Goal: Task Accomplishment & Management: Manage account settings

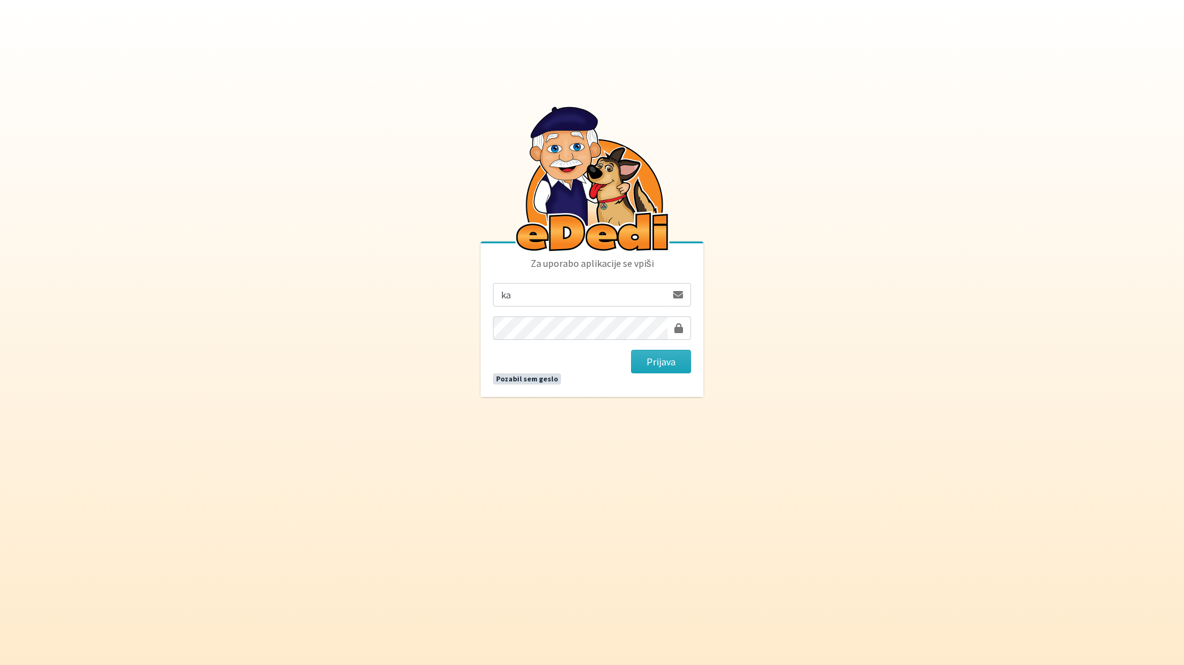
type input "[EMAIL_ADDRESS][DOMAIN_NAME]"
click at [631, 350] on button "Prijava" at bounding box center [661, 362] width 60 height 24
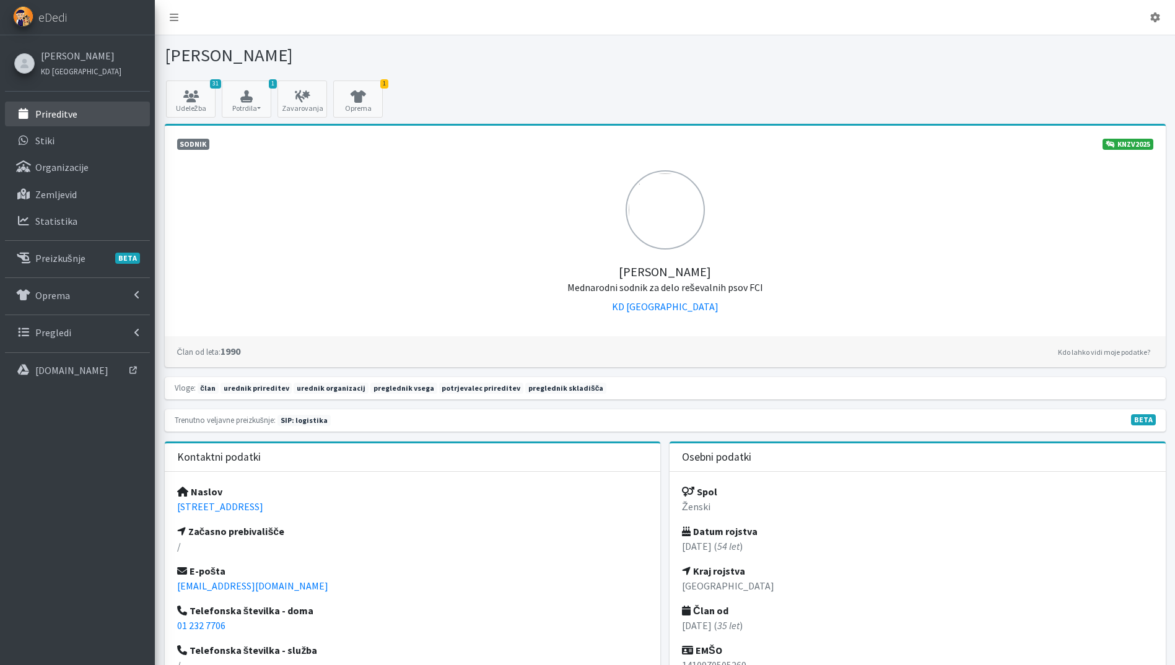
click at [76, 110] on link "Prireditve" at bounding box center [77, 114] width 145 height 25
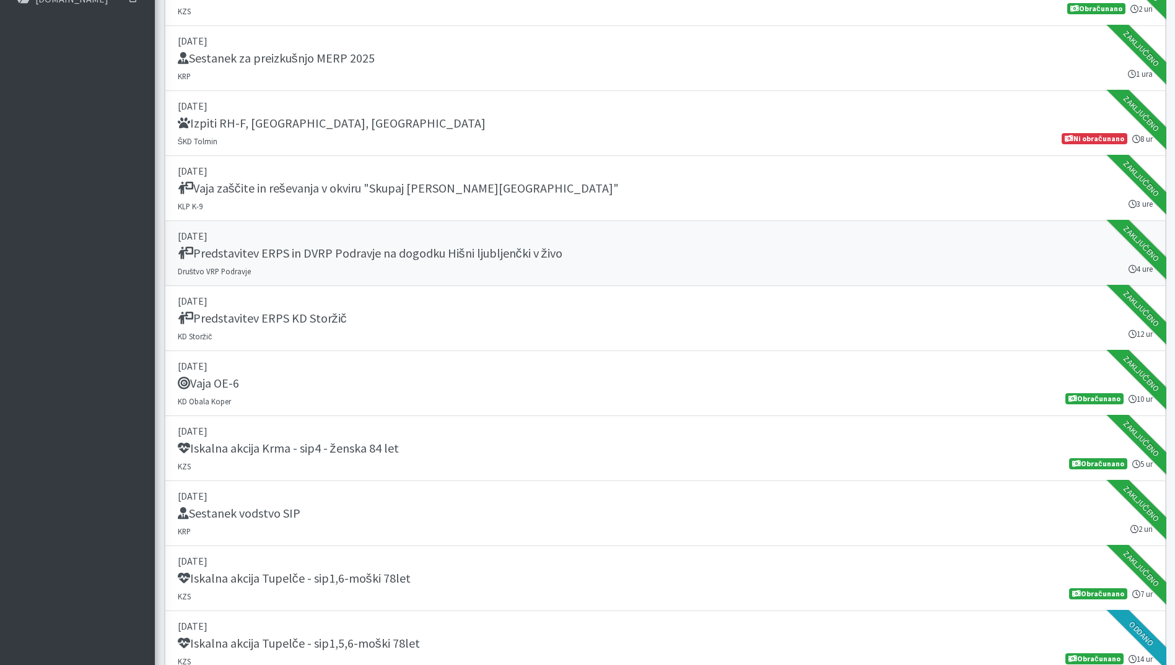
scroll to position [743, 0]
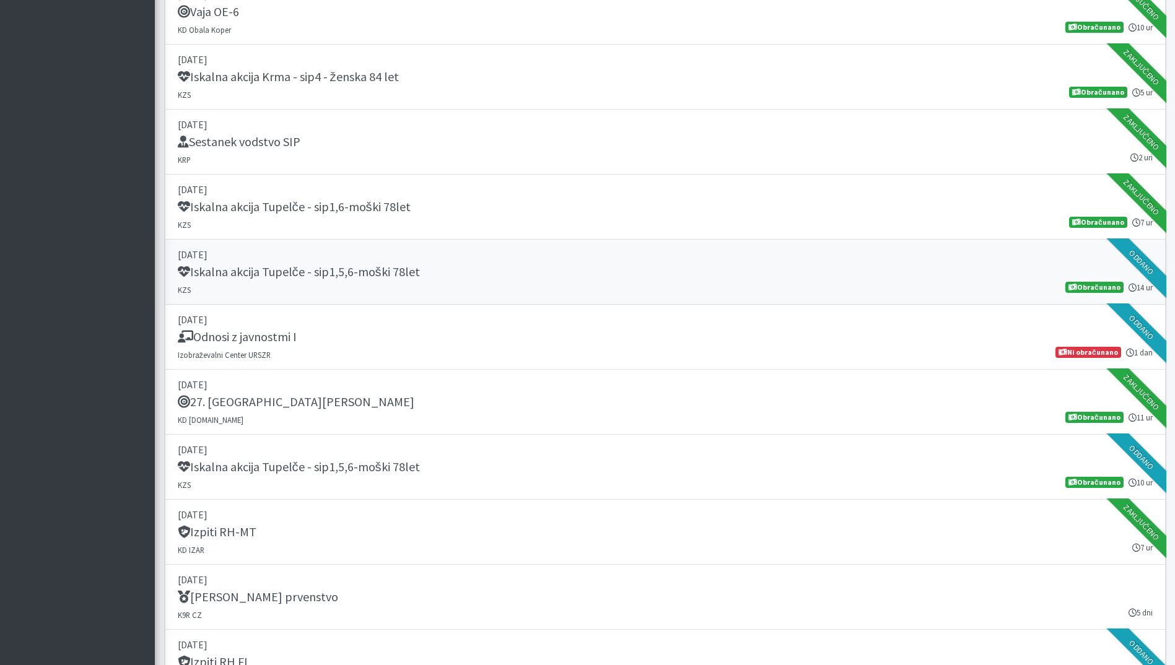
click at [346, 279] on h5 "Iskalna akcija Tupelče - sip1,5,6-moški 78let" at bounding box center [299, 271] width 242 height 15
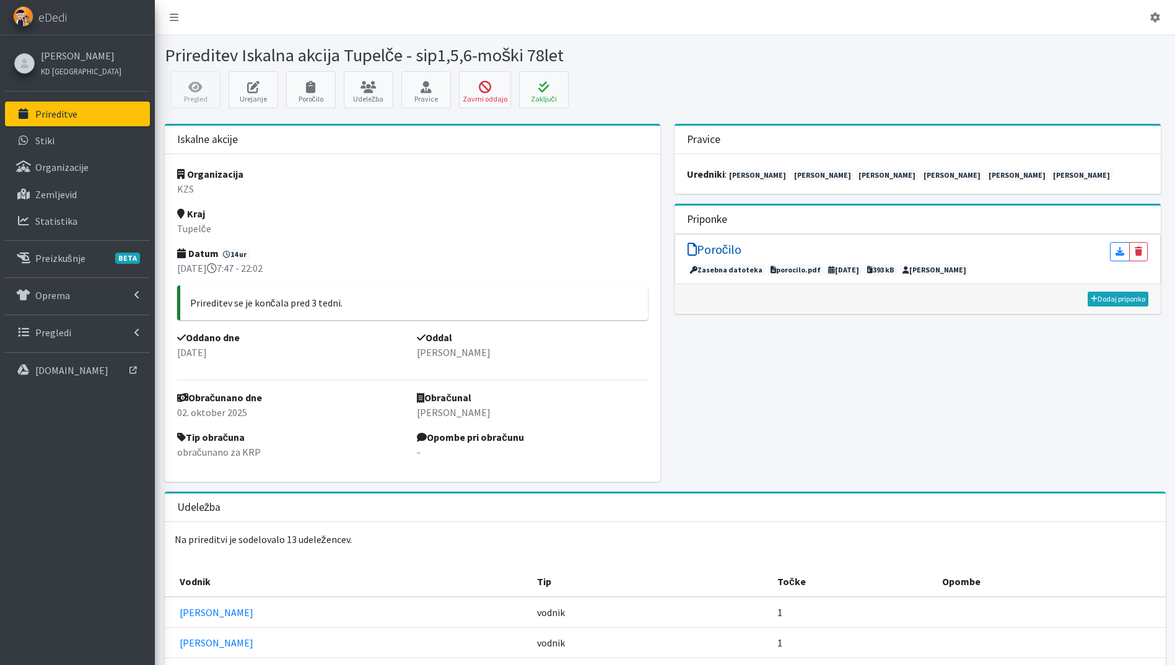
click at [724, 254] on h5 "Poročilo" at bounding box center [714, 249] width 54 height 15
click at [548, 79] on button "Zaključi" at bounding box center [544, 89] width 50 height 37
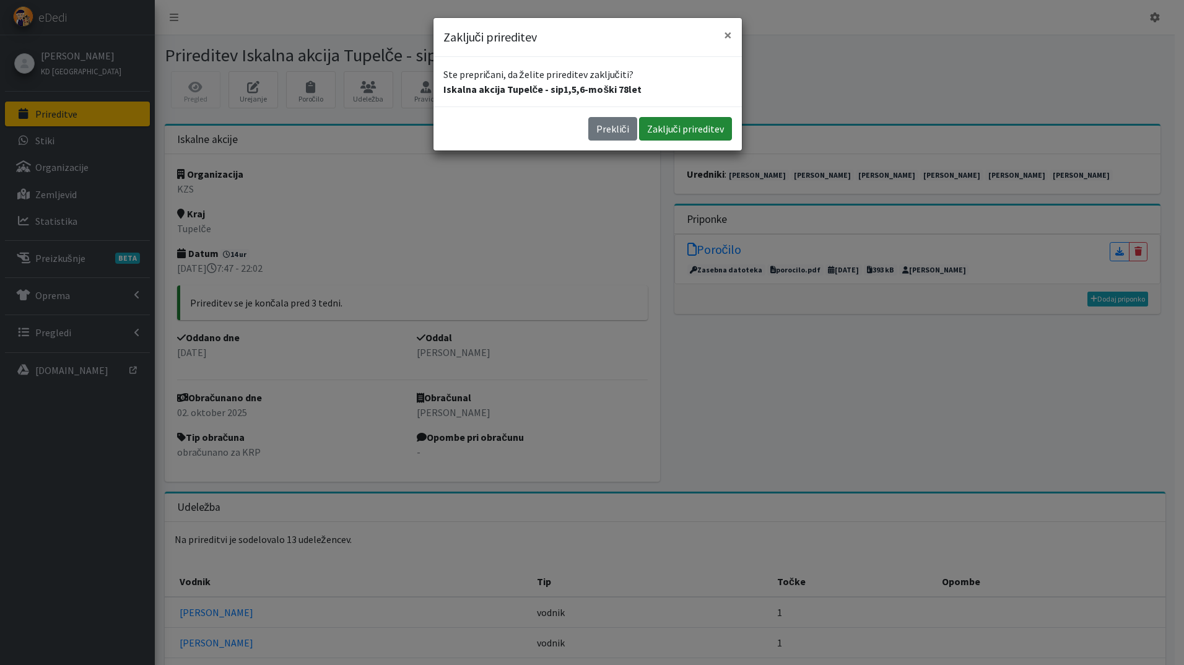
click at [708, 128] on button "Zaključi prireditev" at bounding box center [685, 129] width 93 height 24
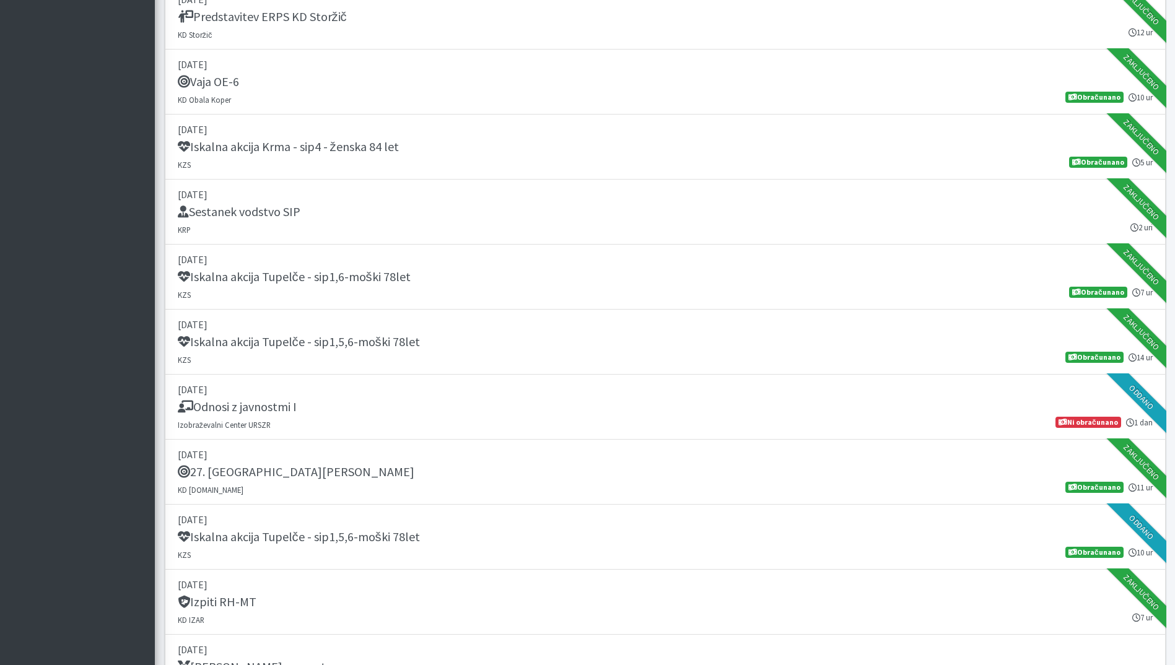
scroll to position [743, 0]
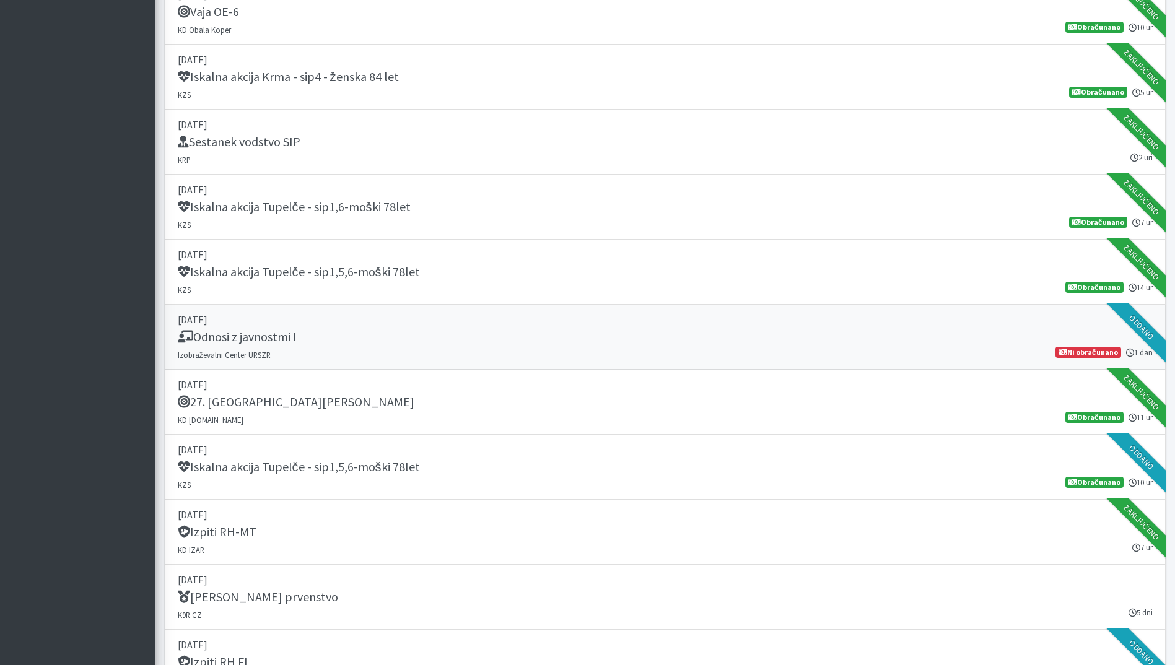
click at [393, 338] on div "Odnosi z javnostmi I" at bounding box center [665, 337] width 975 height 17
click at [417, 473] on div "Iskalna akcija Tupelče - sip1,5,6-moški 78let" at bounding box center [665, 468] width 975 height 17
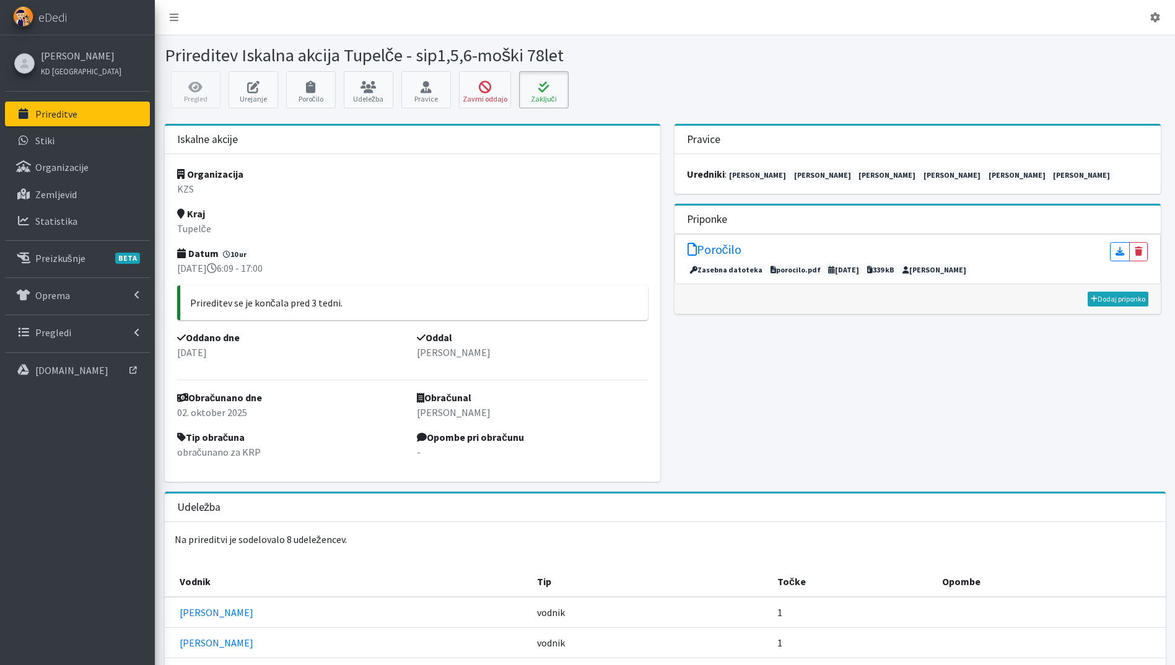
click at [531, 85] on icon at bounding box center [544, 87] width 42 height 12
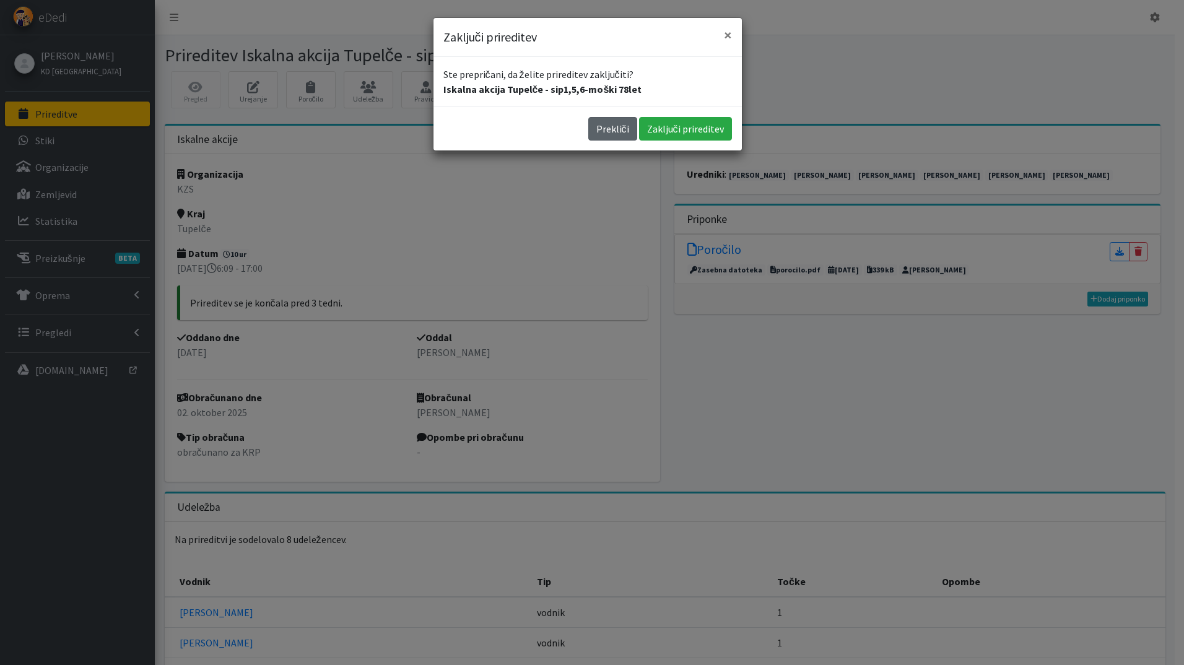
click at [614, 134] on button "Prekliči" at bounding box center [612, 129] width 49 height 24
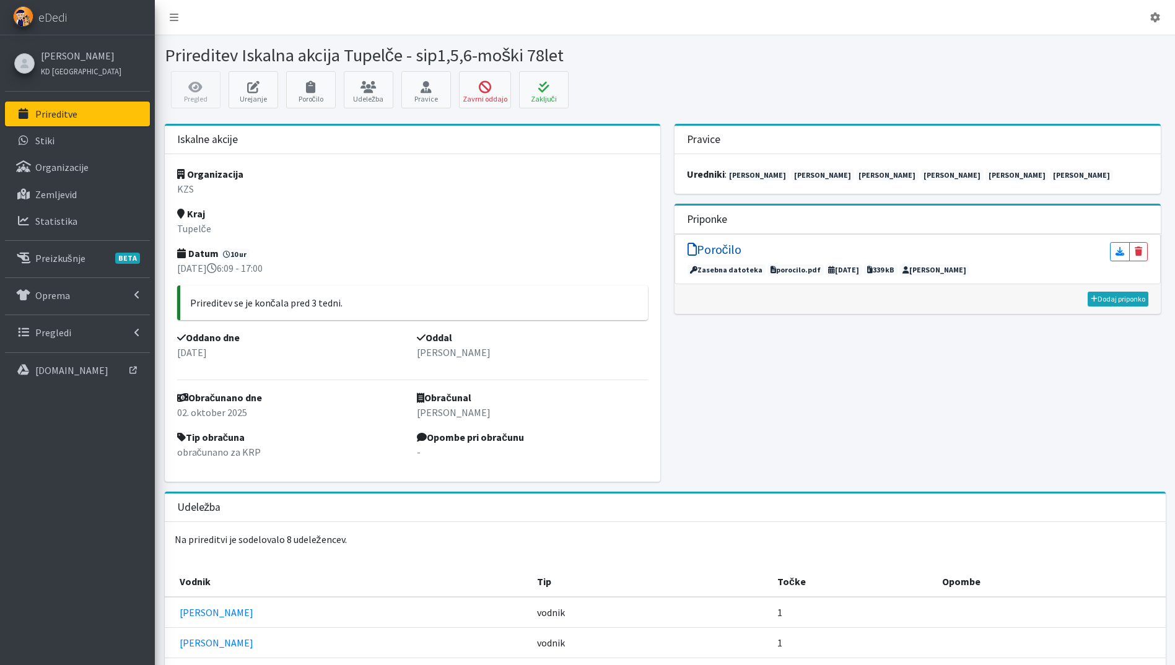
click at [728, 247] on h5 "Poročilo" at bounding box center [714, 249] width 54 height 15
click at [552, 83] on icon at bounding box center [544, 87] width 42 height 12
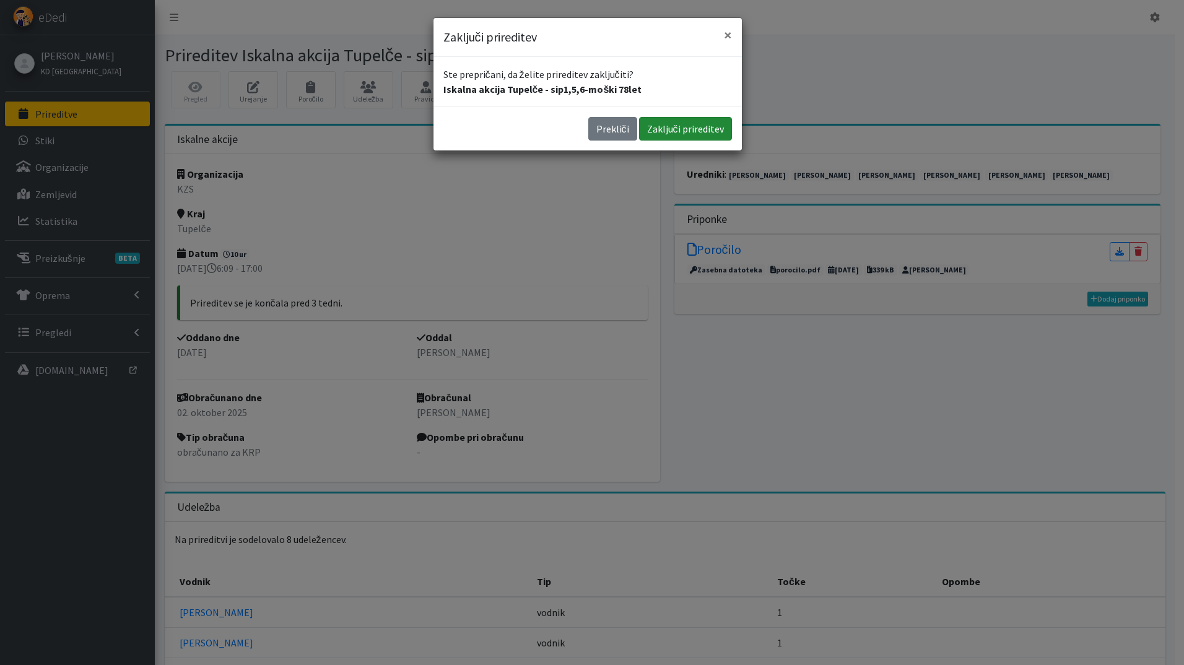
click at [686, 120] on button "Zaključi prireditev" at bounding box center [685, 129] width 93 height 24
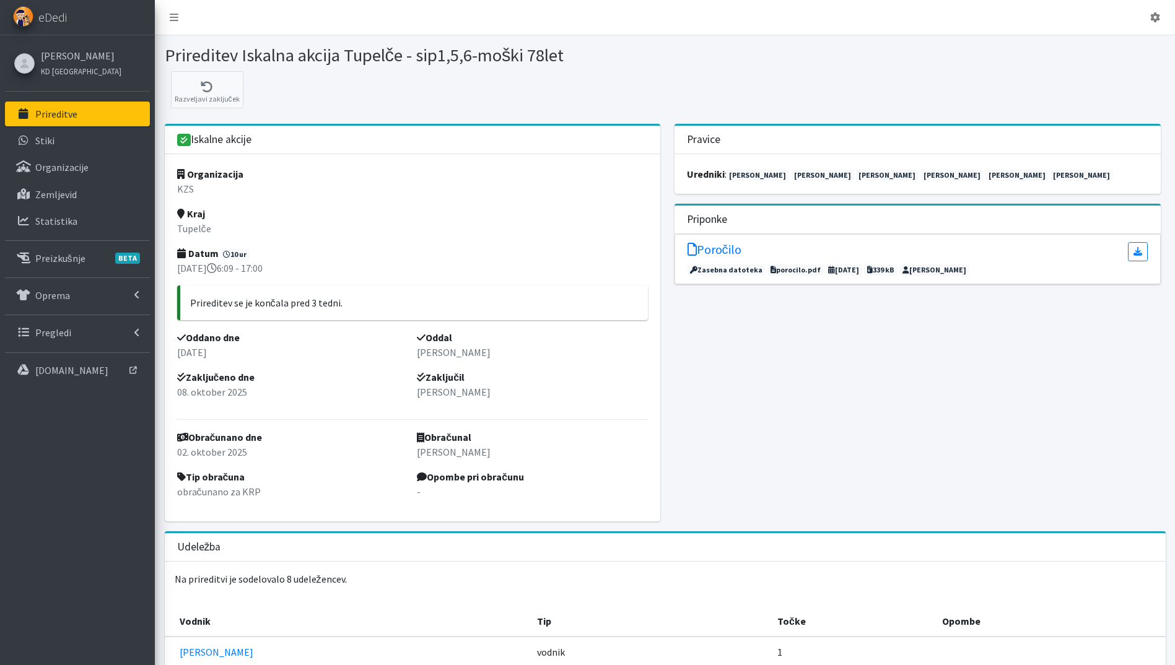
click at [62, 100] on div "Katja Skulj KD Ljubljana Prireditve Stiki Organizacije BETA" at bounding box center [77, 209] width 155 height 349
click at [110, 112] on link "Prireditve" at bounding box center [77, 114] width 145 height 25
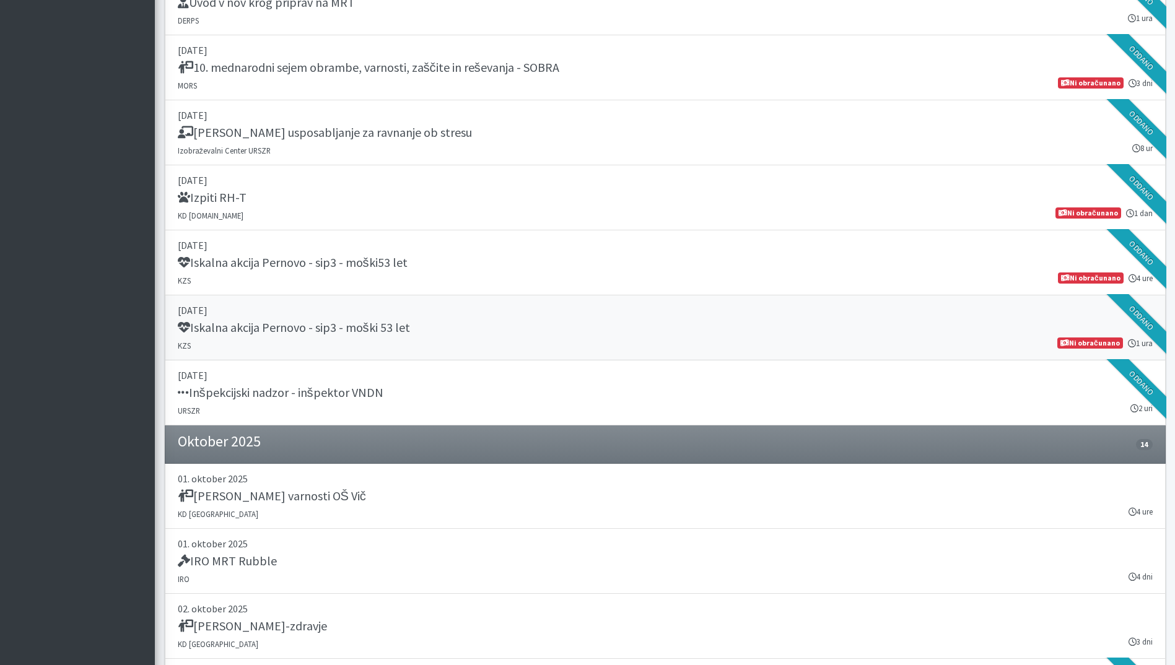
scroll to position [1486, 0]
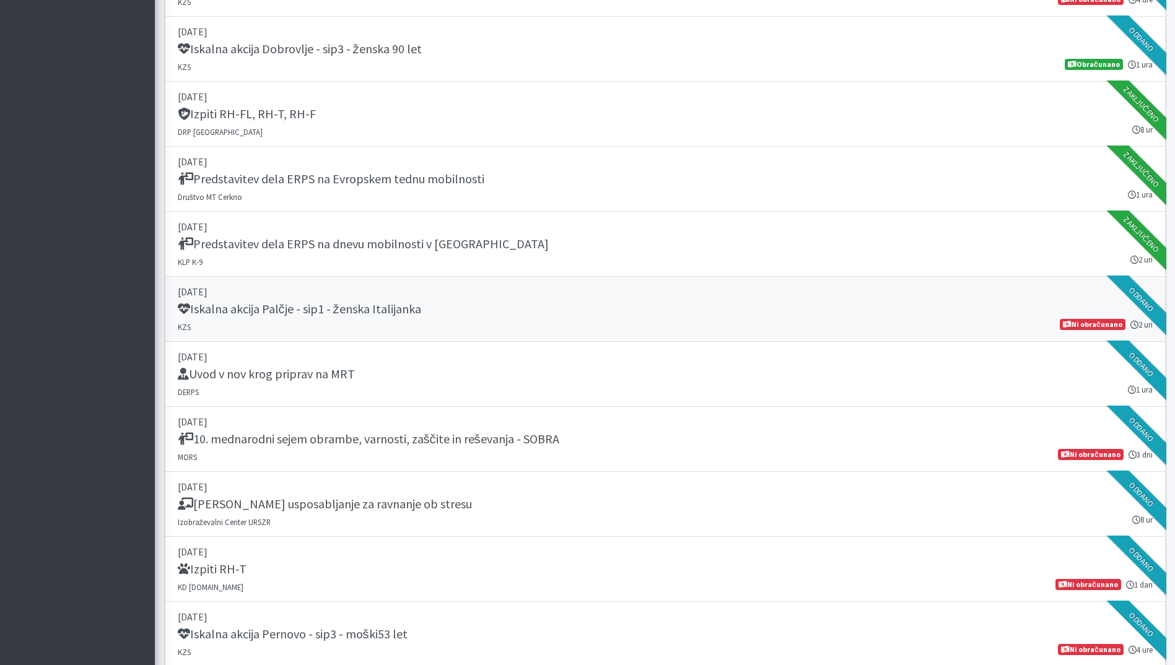
click at [333, 314] on h5 "Iskalna akcija Palčje - sip1 - ženska Italijanka" at bounding box center [299, 309] width 243 height 15
click at [445, 501] on div "Temeljno usposabljanje za ravnanje ob stresu" at bounding box center [665, 505] width 975 height 17
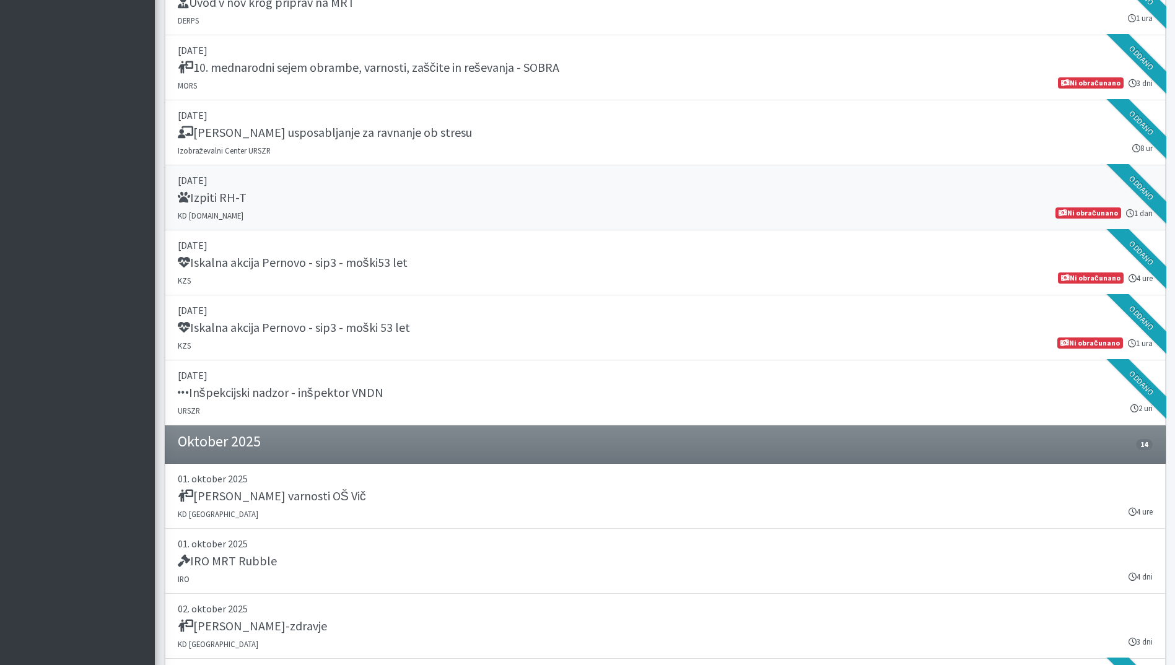
click at [465, 172] on link "27. september 2025 Izpiti RH-T KD SAR.SI 1 dan Ni obračunano" at bounding box center [665, 197] width 1001 height 65
click at [424, 334] on div "Iskalna akcija Pernovo - sip3 - moški 53 let" at bounding box center [665, 328] width 975 height 17
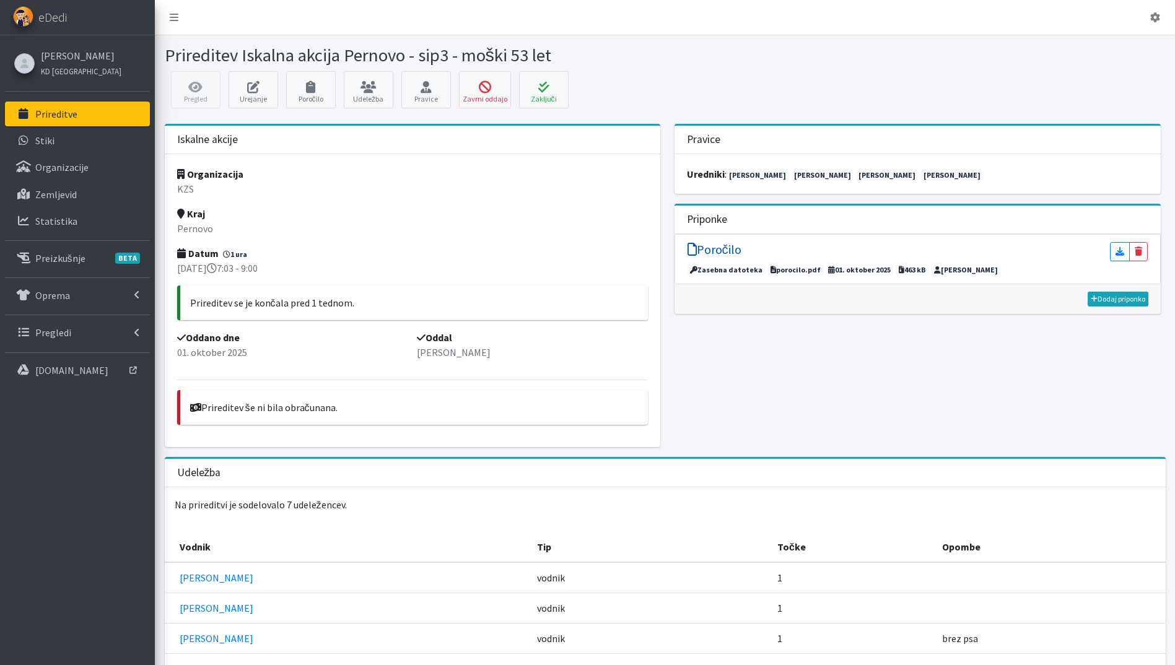
click at [713, 245] on h5 "Poročilo" at bounding box center [714, 249] width 54 height 15
click at [548, 79] on button "Zaključi" at bounding box center [544, 89] width 50 height 37
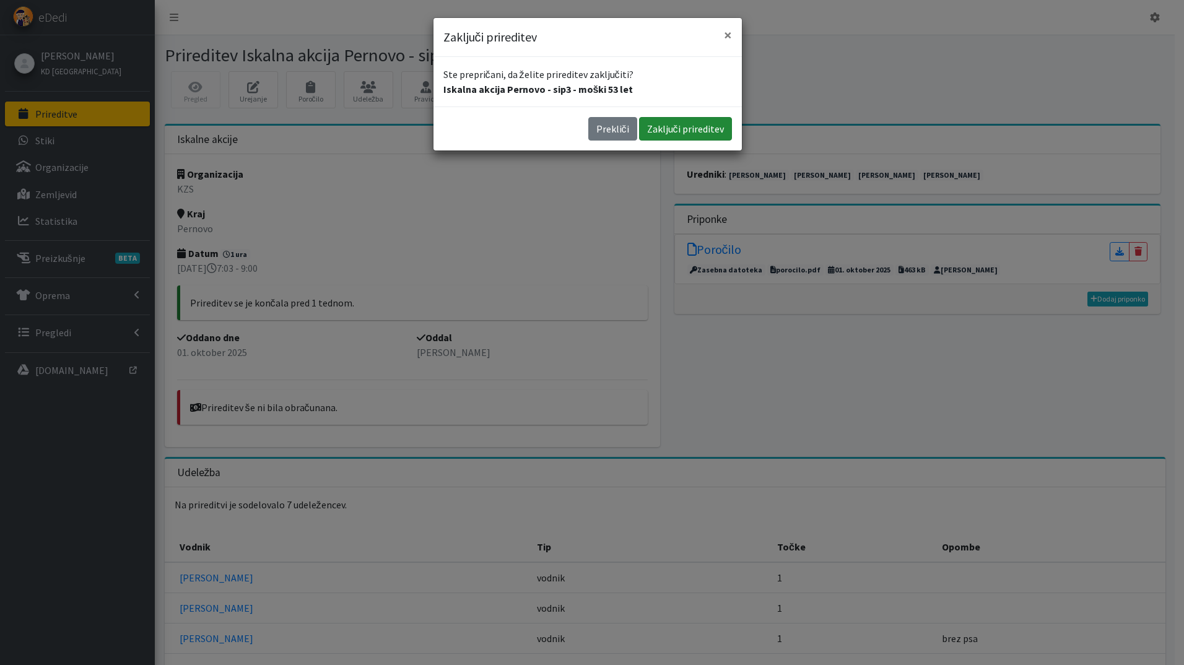
click at [674, 126] on button "Zaključi prireditev" at bounding box center [685, 129] width 93 height 24
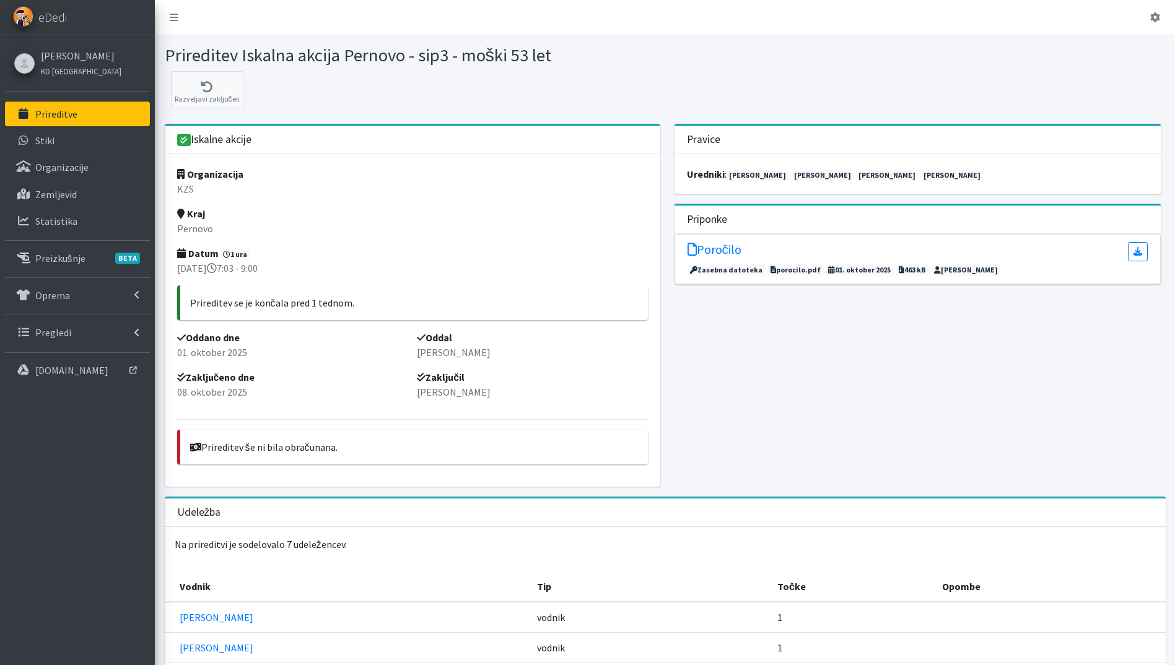
drag, startPoint x: 0, startPoint y: 0, endPoint x: 176, endPoint y: 148, distance: 230.3
click at [68, 113] on p "Prireditve" at bounding box center [56, 114] width 42 height 12
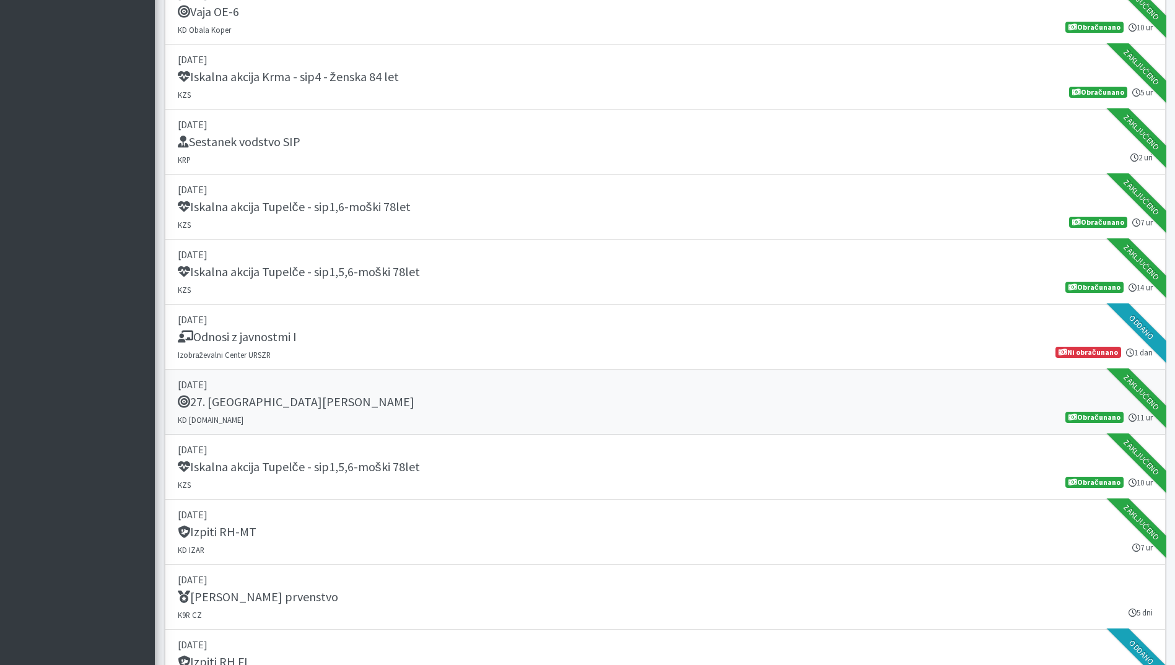
scroll to position [1115, 0]
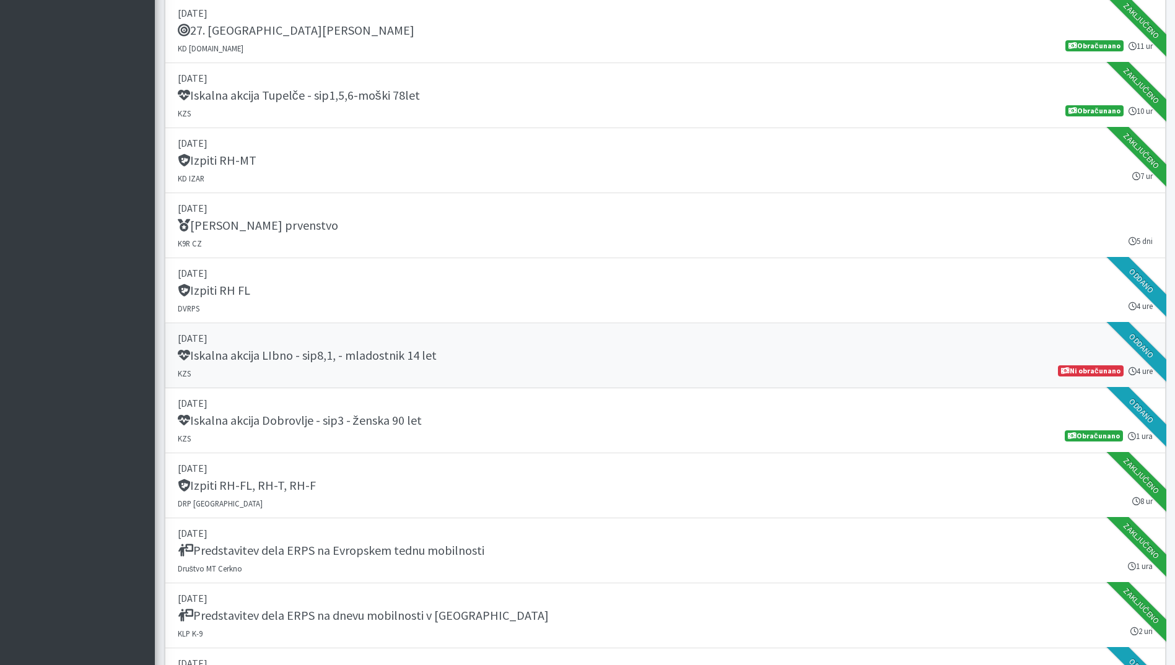
click at [499, 342] on p "[DATE]" at bounding box center [665, 338] width 975 height 15
click at [516, 422] on div "Iskalna akcija Dobrovlje - sip3 - ženska 90 let" at bounding box center [665, 421] width 975 height 17
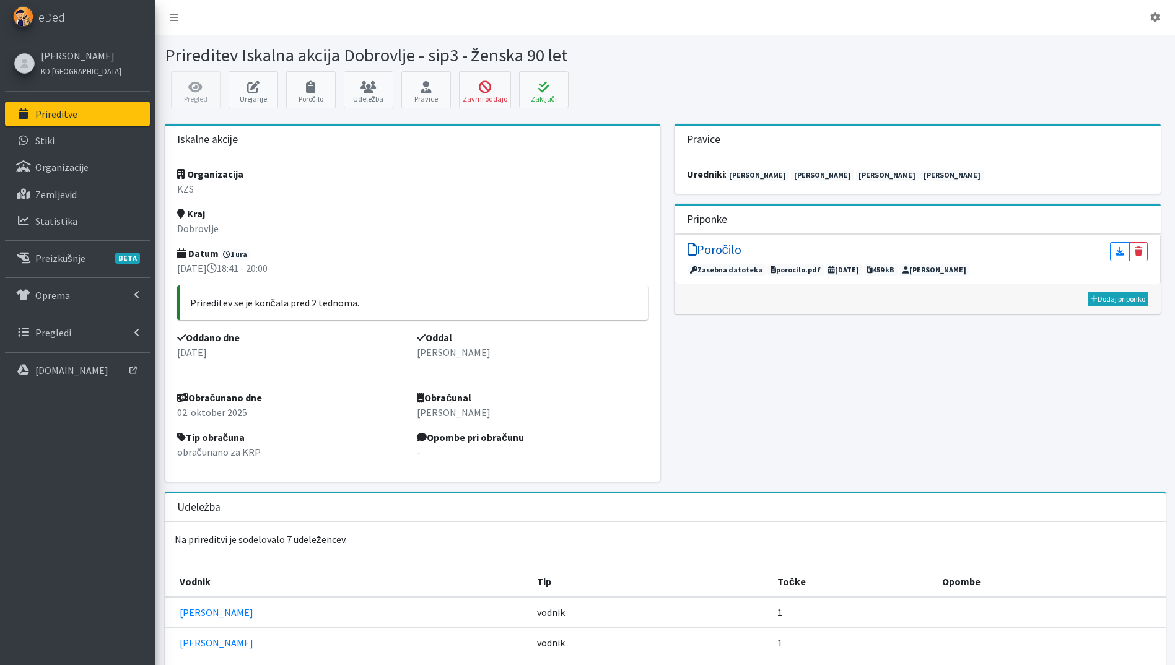
click at [724, 248] on h5 "Poročilo" at bounding box center [714, 249] width 54 height 15
click at [538, 86] on icon at bounding box center [544, 87] width 42 height 12
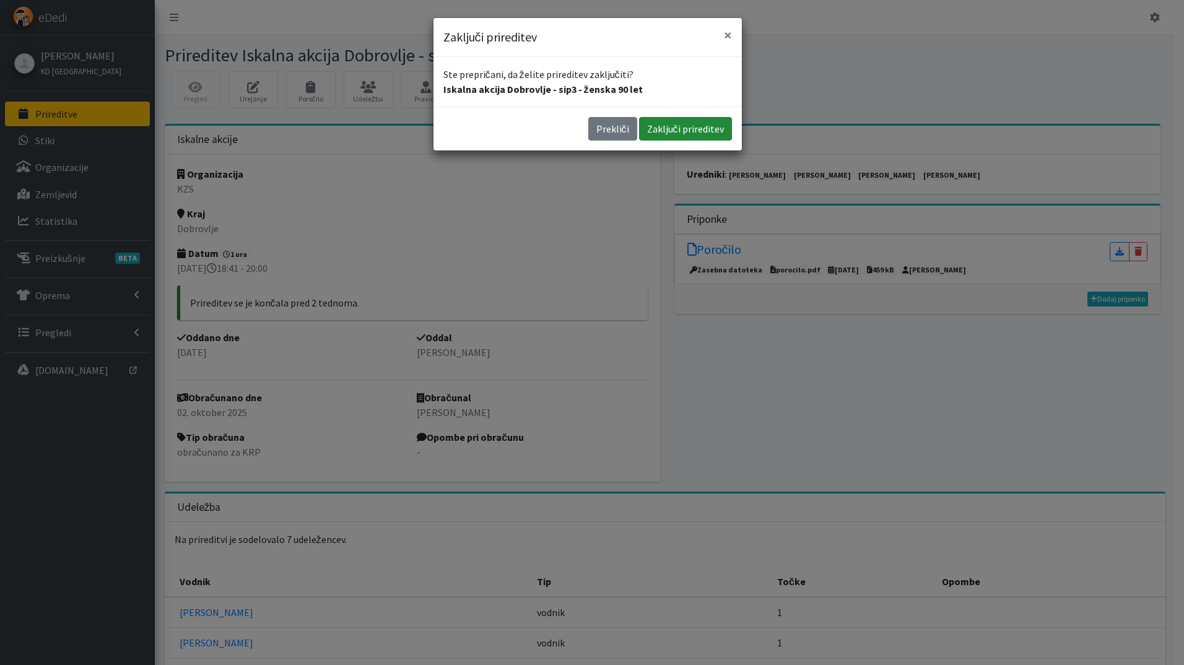
click at [708, 123] on button "Zaključi prireditev" at bounding box center [685, 129] width 93 height 24
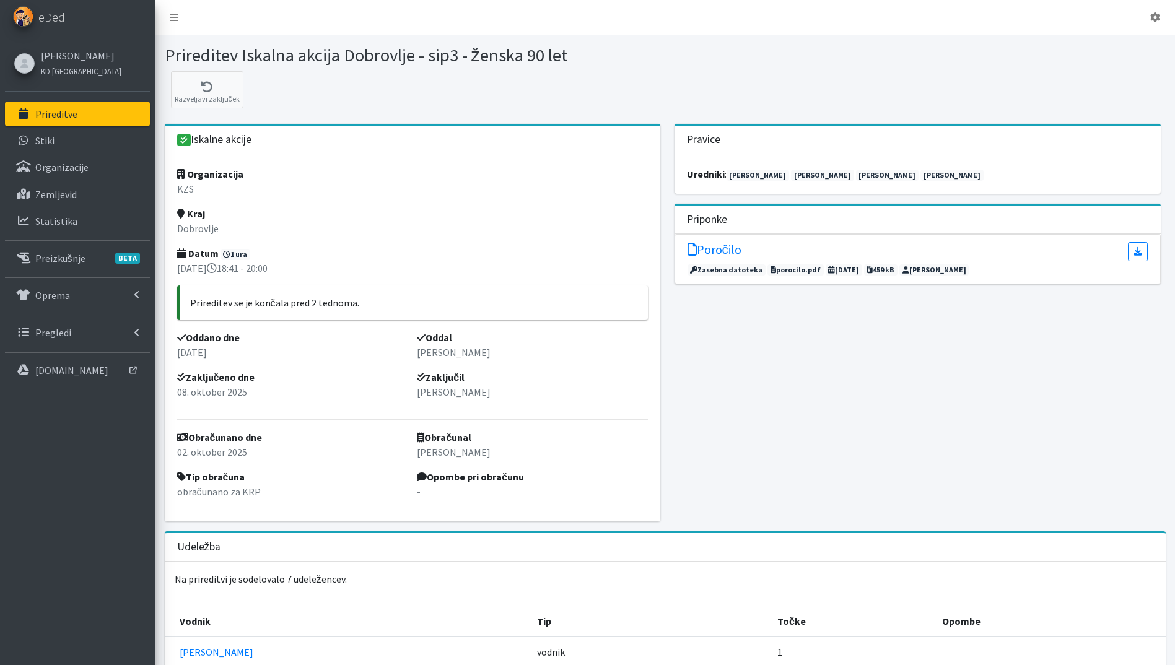
click at [81, 111] on link "Prireditve" at bounding box center [77, 114] width 145 height 25
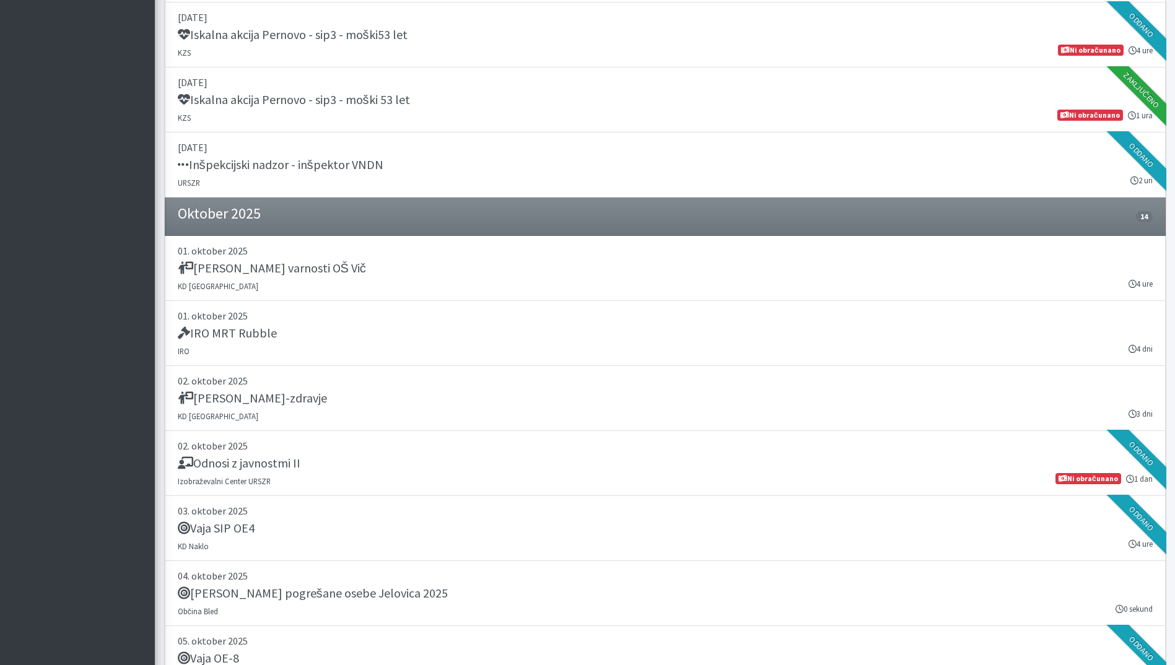
scroll to position [2229, 0]
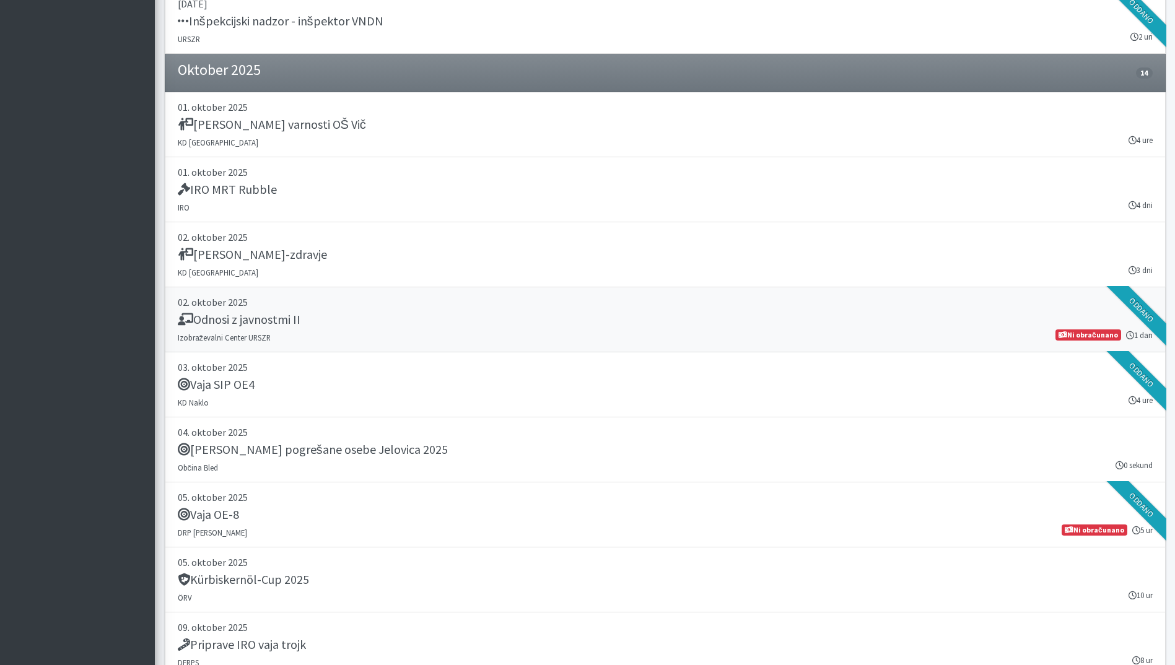
click at [359, 321] on div "Odnosi z javnostmi II" at bounding box center [665, 320] width 975 height 17
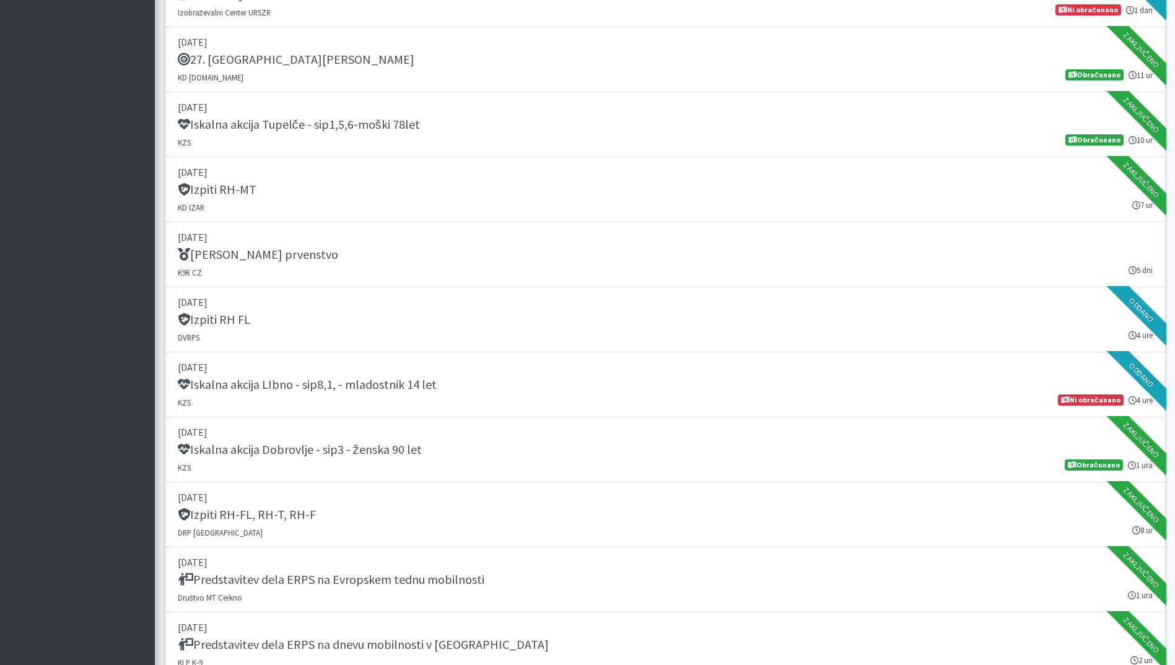
scroll to position [743, 0]
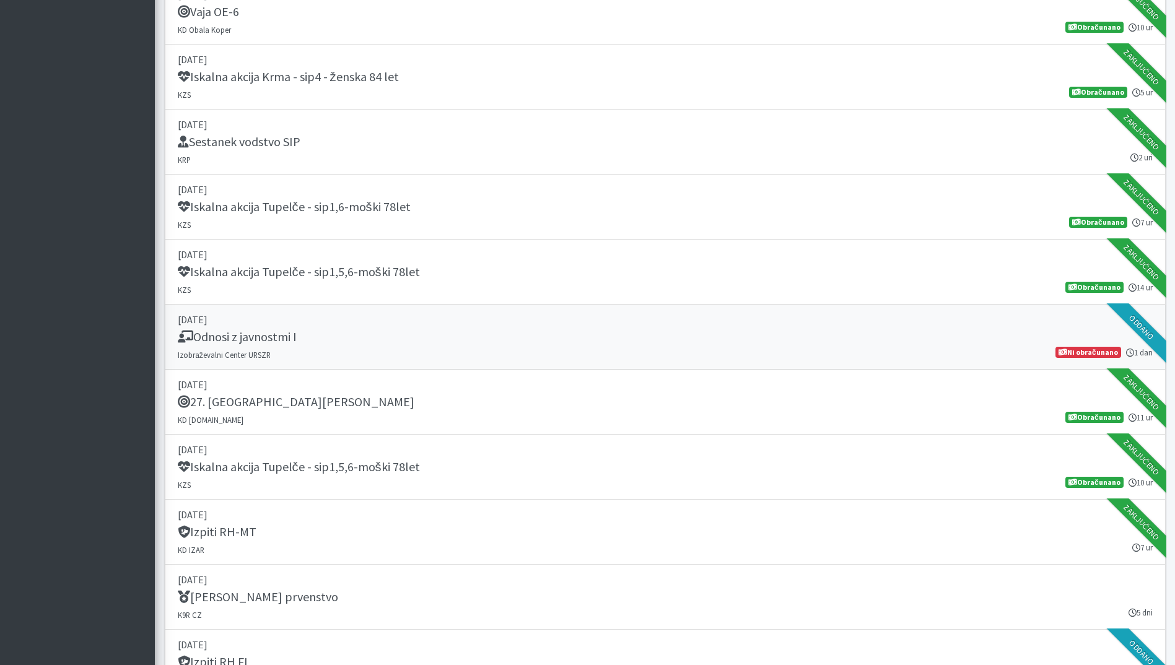
click at [551, 336] on div "Odnosi z javnostmi I" at bounding box center [665, 337] width 975 height 17
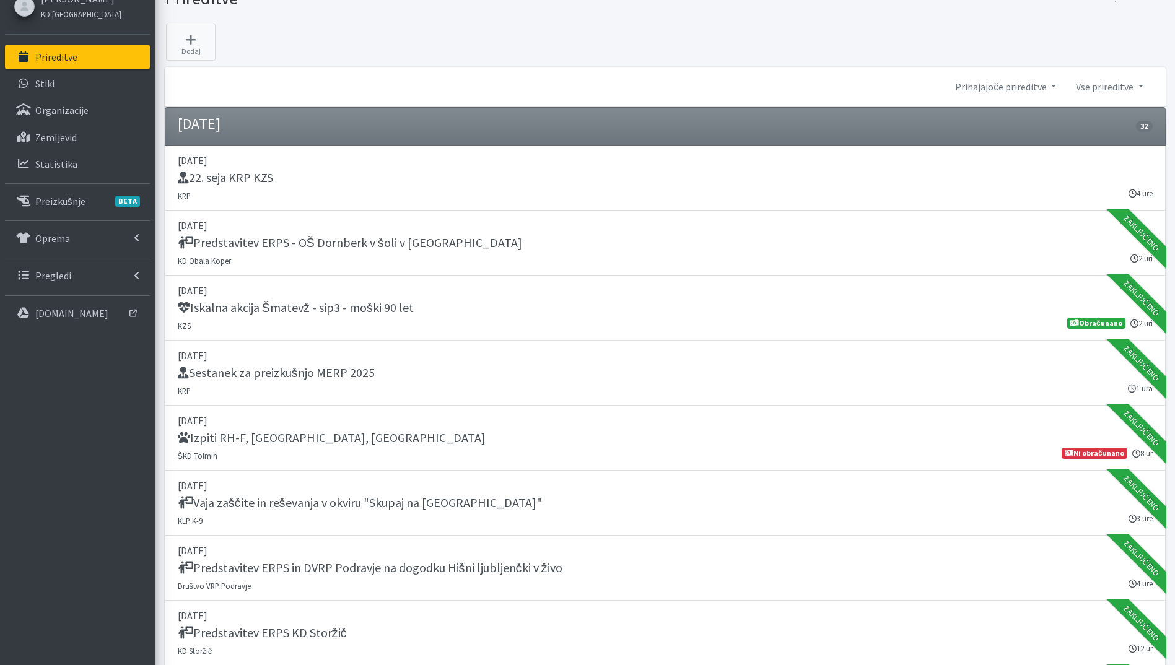
scroll to position [0, 0]
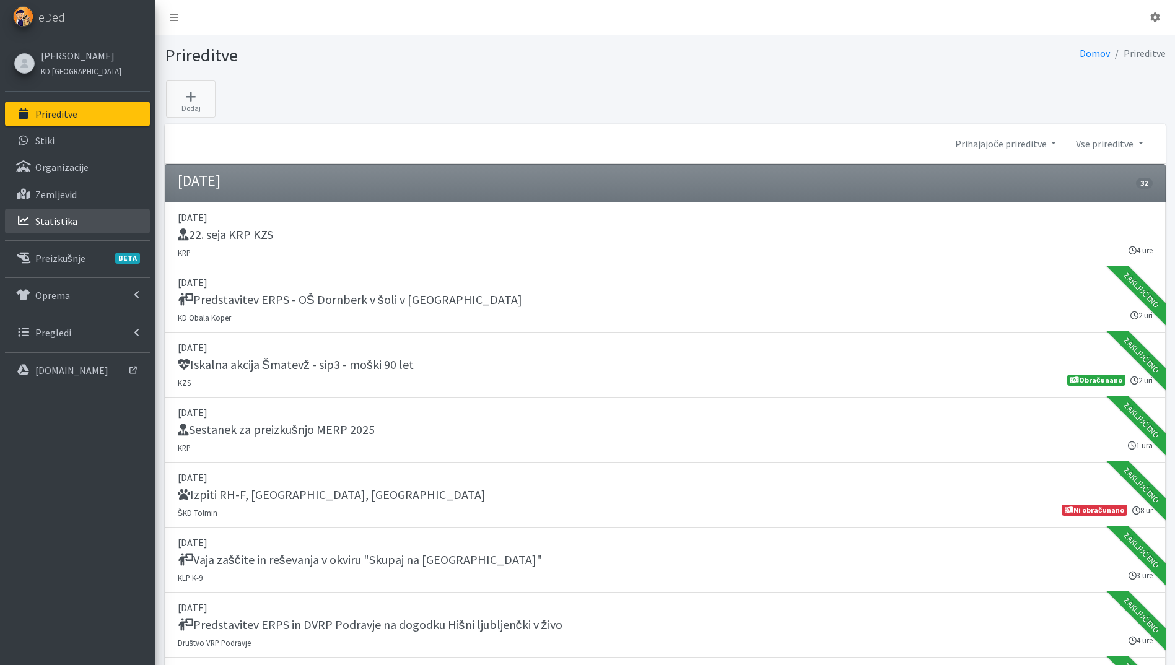
click at [81, 213] on link "Statistika" at bounding box center [77, 221] width 145 height 25
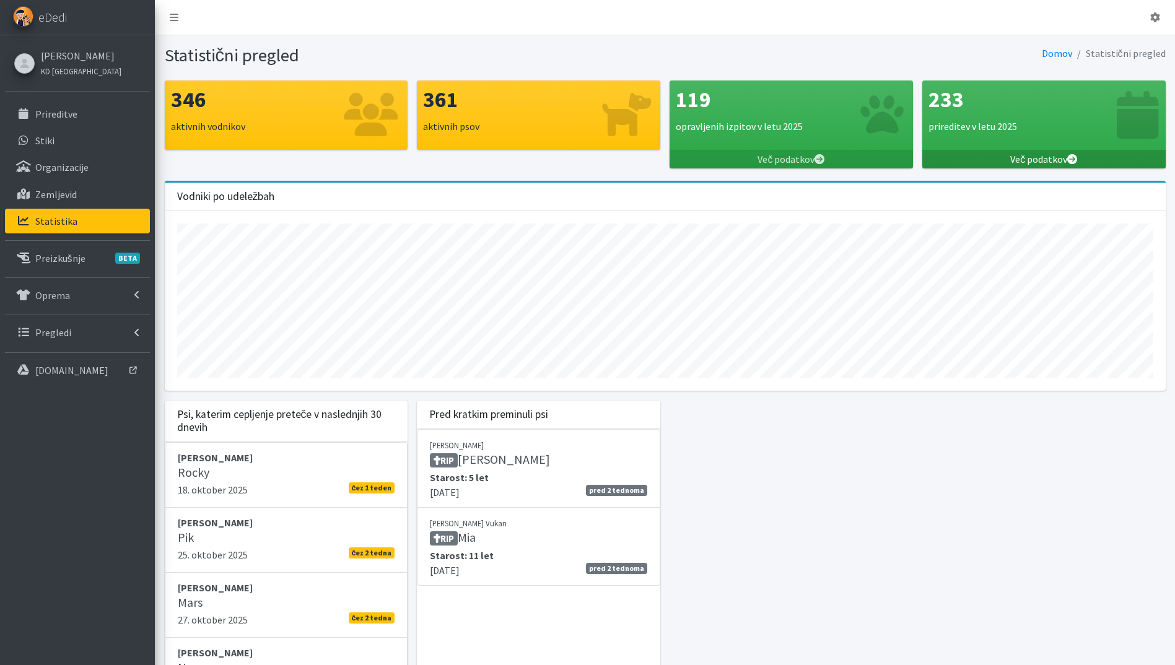
click at [1055, 157] on link "Več podatkov" at bounding box center [1043, 159] width 243 height 19
click at [83, 107] on link "Prireditve" at bounding box center [77, 114] width 145 height 25
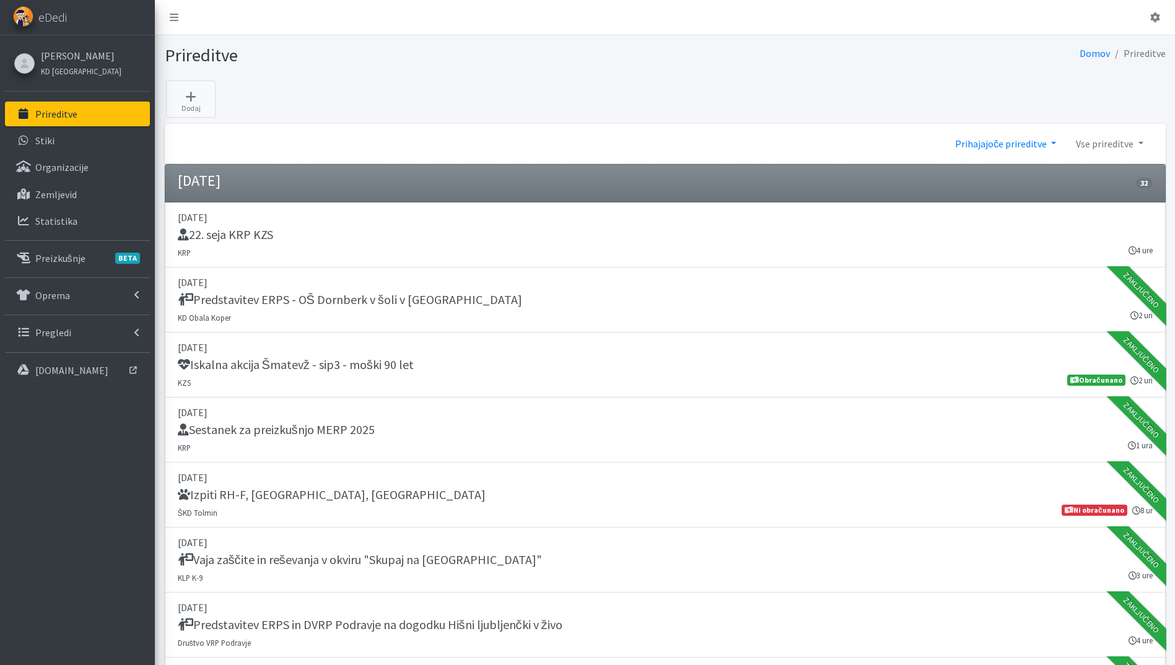
click at [1014, 142] on link "Prihajajoče prireditve" at bounding box center [1005, 143] width 121 height 25
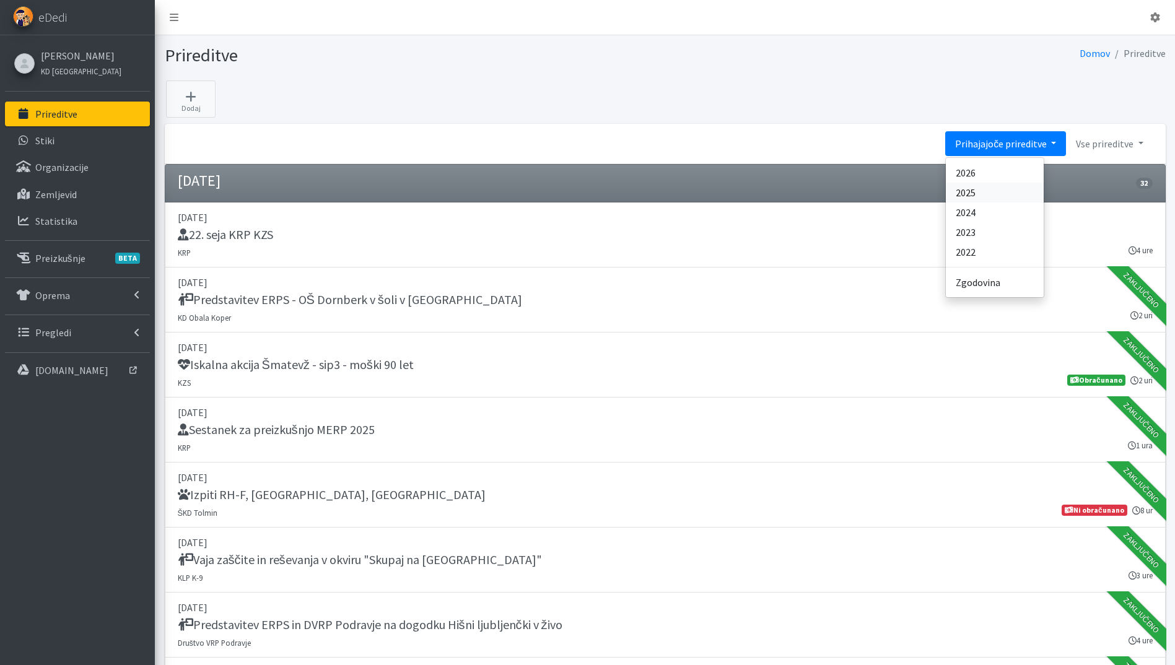
click at [1032, 199] on link "2025" at bounding box center [995, 193] width 98 height 20
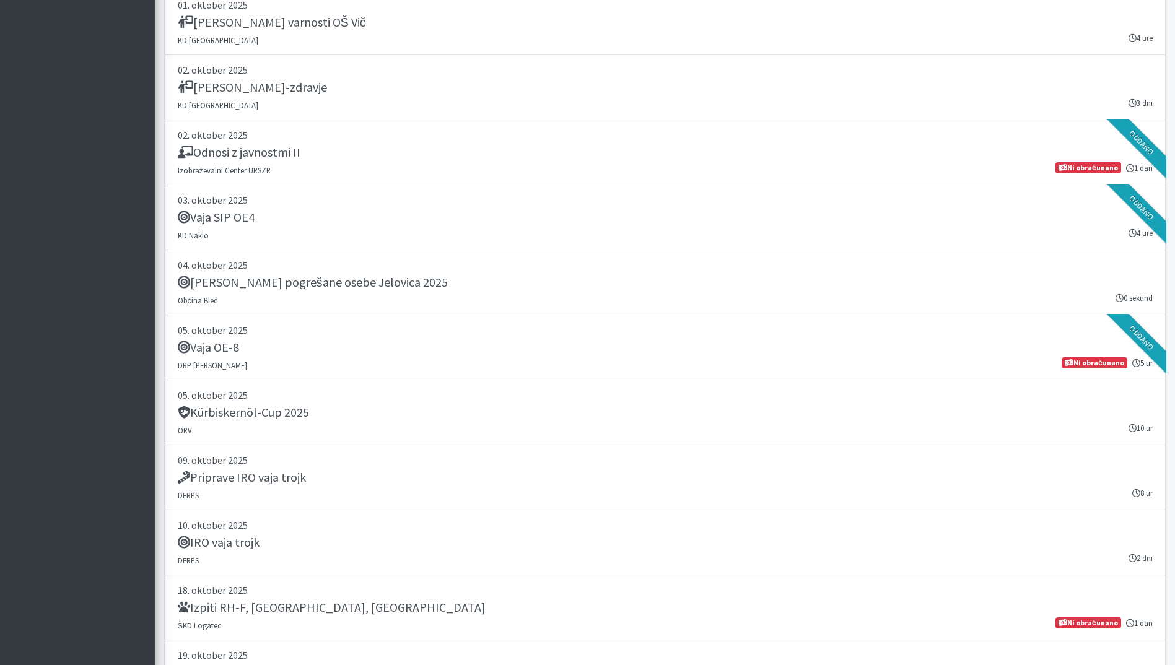
scroll to position [16687, 0]
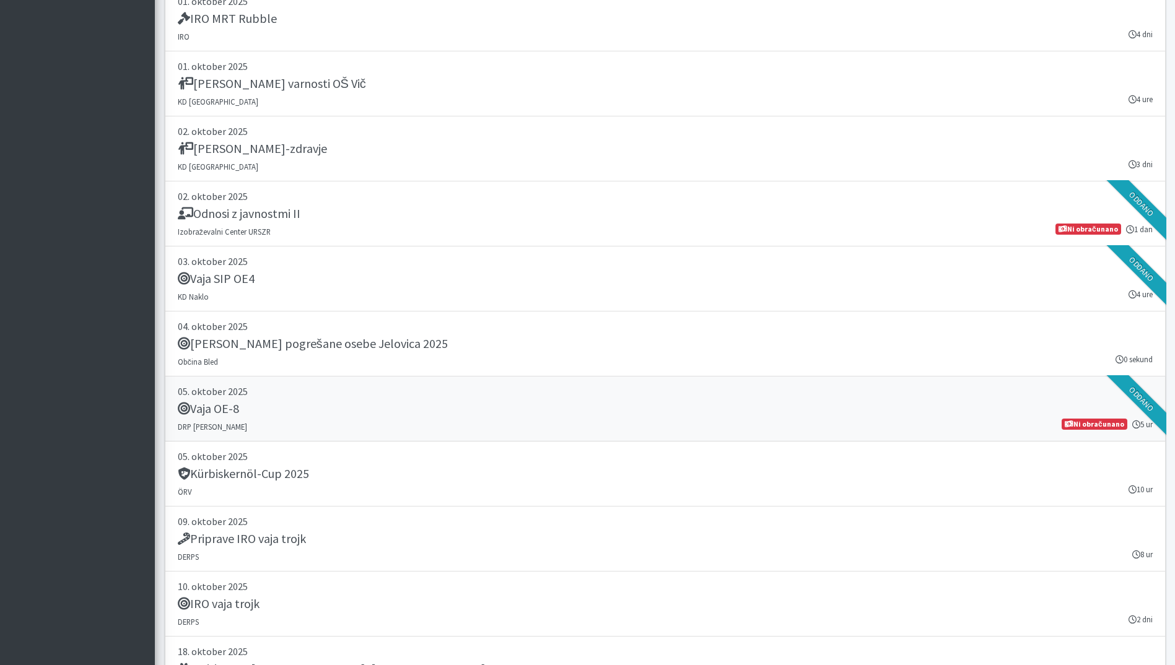
click at [399, 403] on div "Vaja OE-8" at bounding box center [665, 409] width 975 height 17
click at [313, 423] on link "05. oktober 2025 Vaja OE-8 DRP Bela Krajina 5 ur Ni obračunano" at bounding box center [665, 409] width 1001 height 65
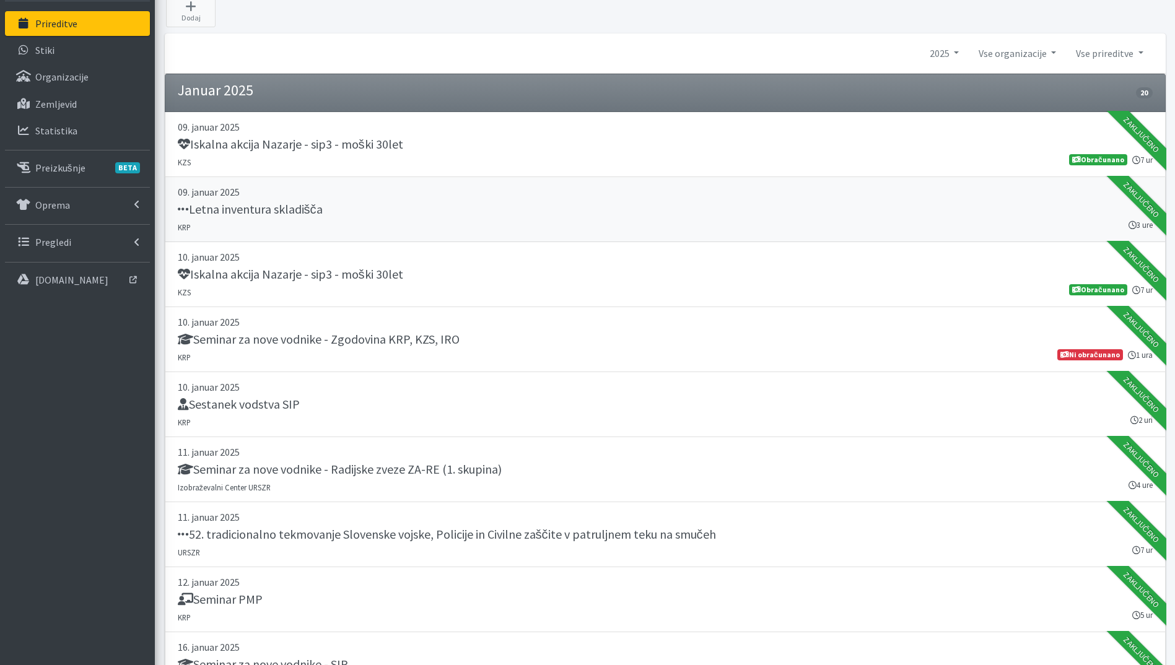
scroll to position [0, 0]
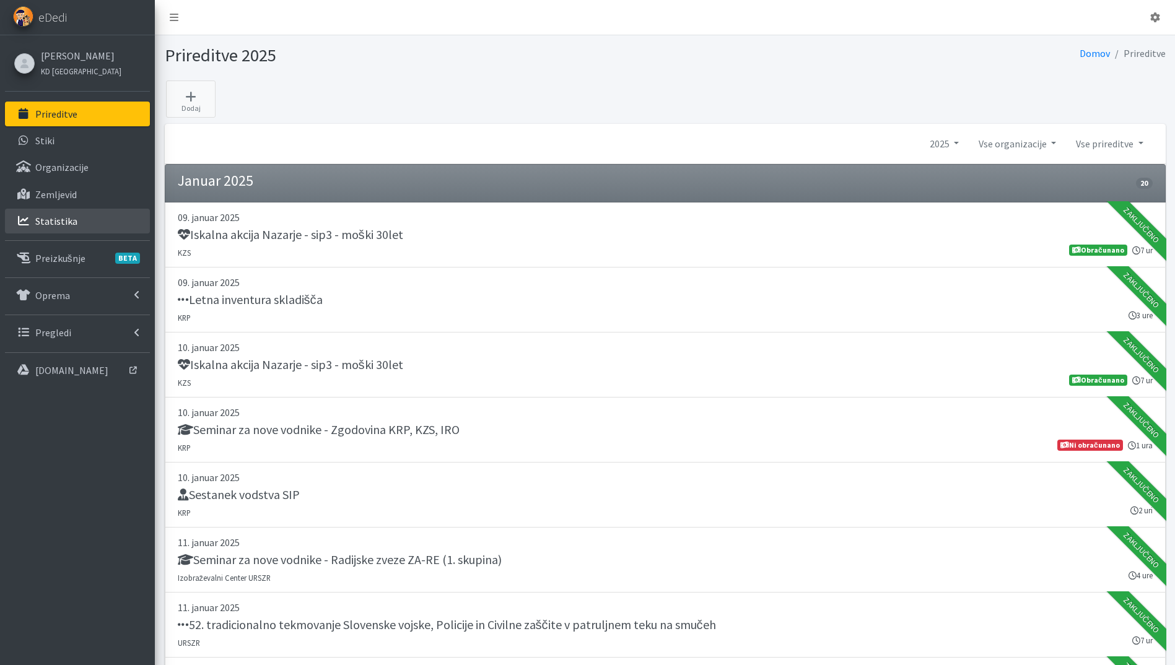
click at [95, 214] on link "Statistika" at bounding box center [77, 221] width 145 height 25
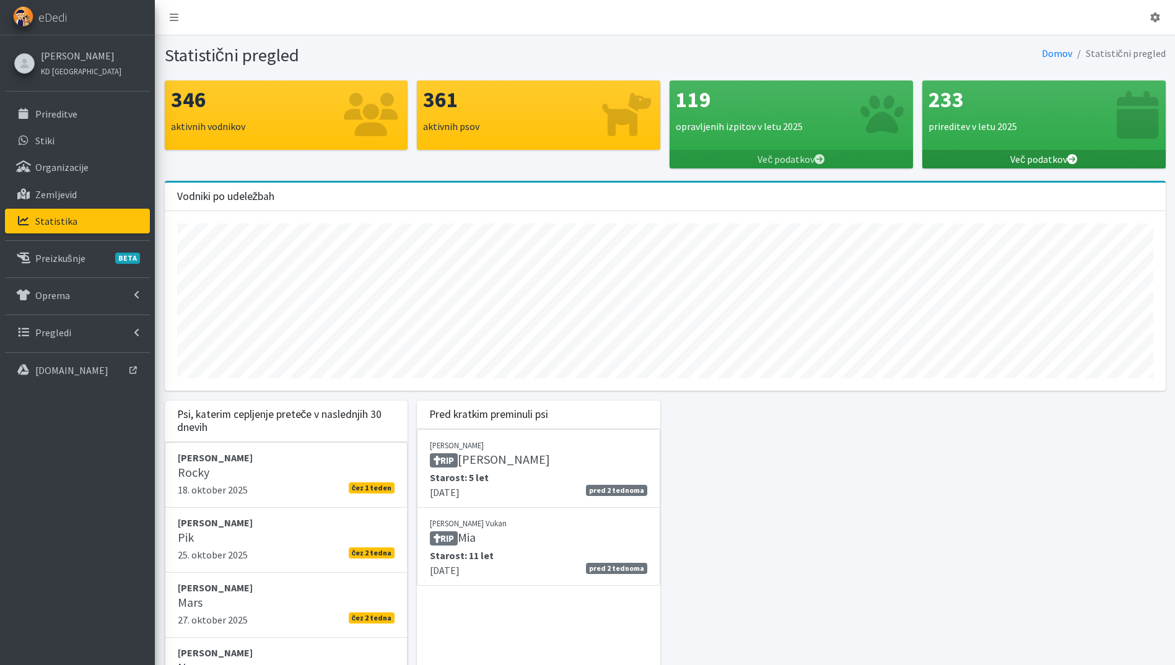
click at [1043, 157] on link "Več podatkov" at bounding box center [1043, 159] width 243 height 19
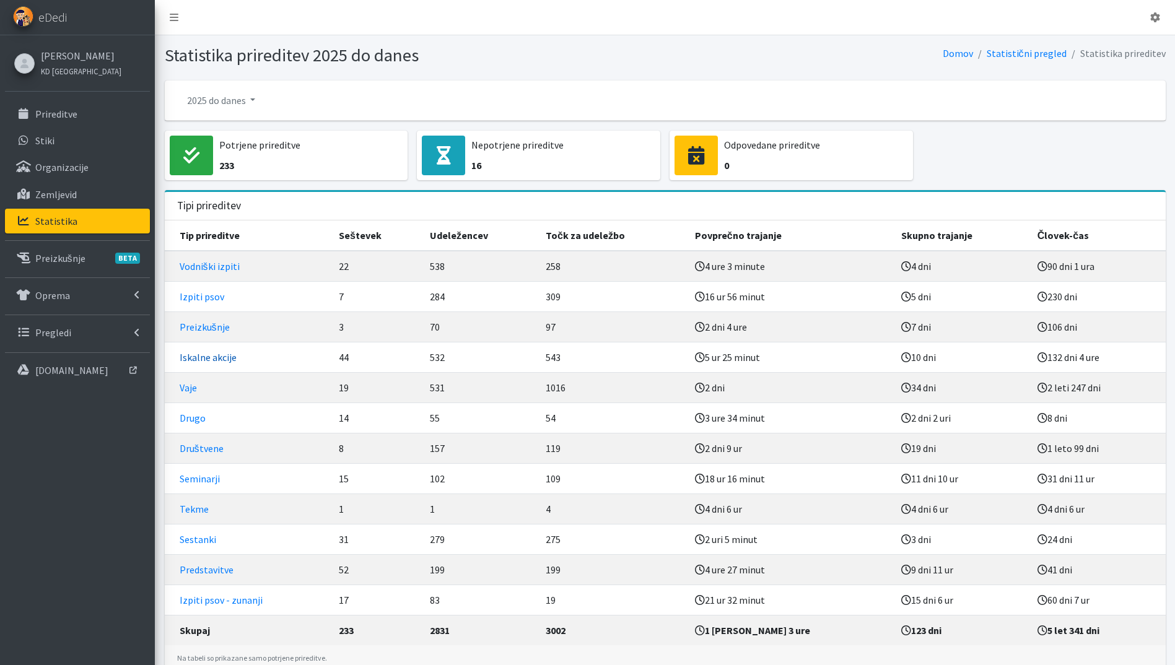
click at [206, 352] on link "Iskalne akcije" at bounding box center [208, 357] width 57 height 12
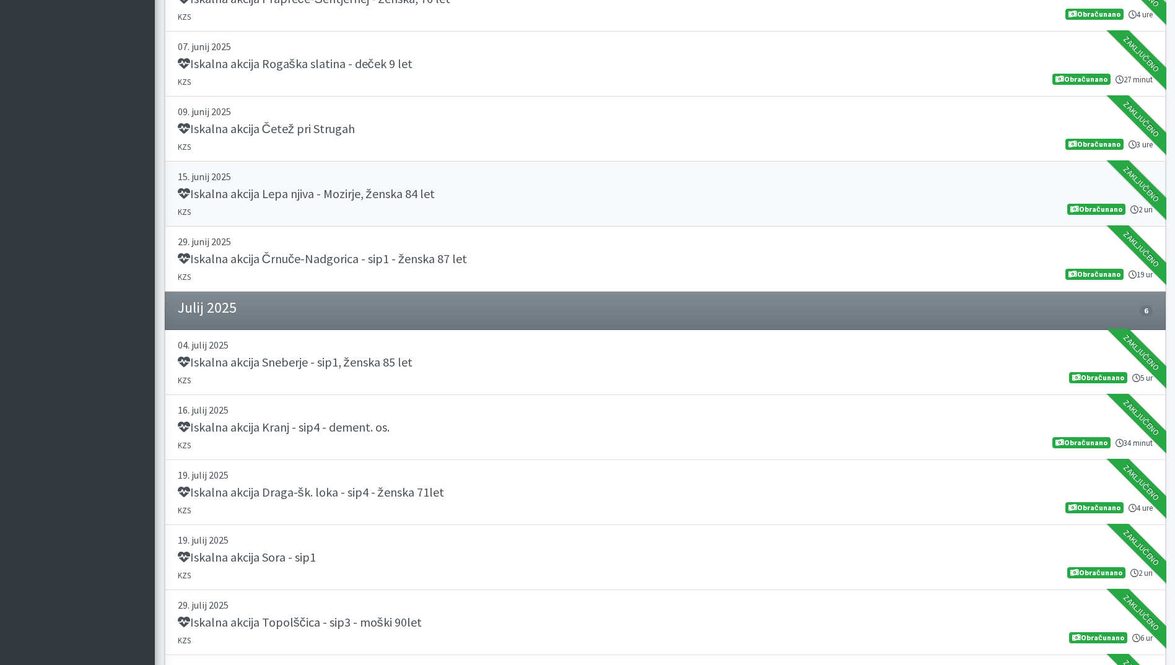
scroll to position [2945, 0]
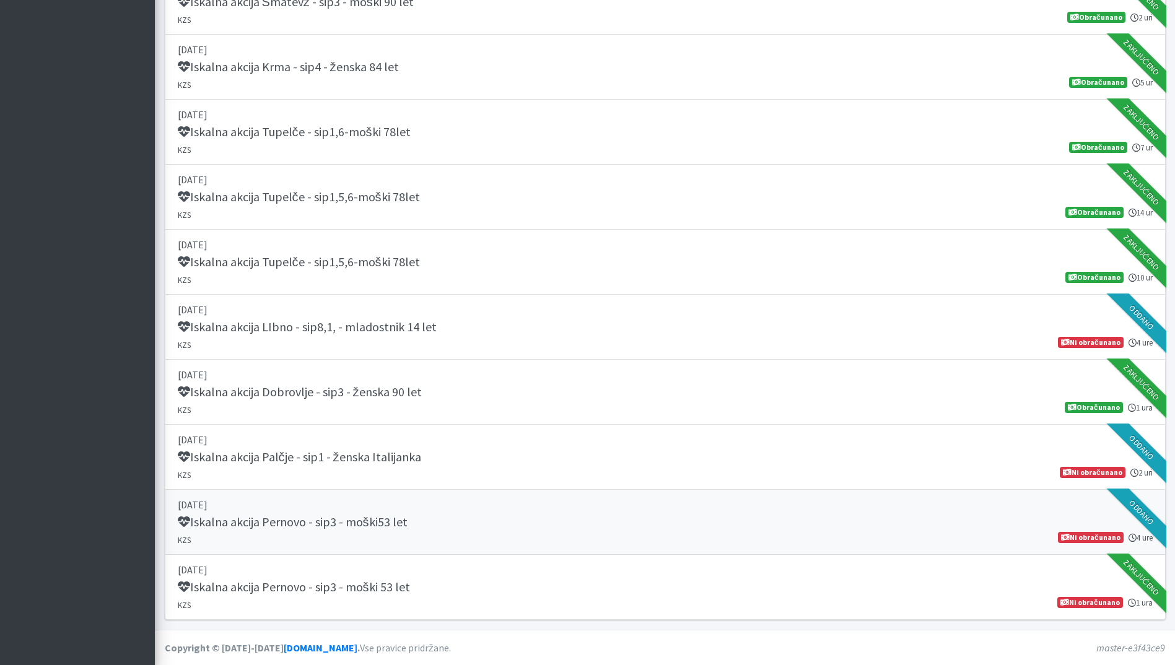
click at [354, 521] on h5 "Iskalna akcija Pernovo - sip3 - moški53 let" at bounding box center [293, 522] width 230 height 15
click at [403, 580] on h5 "Iskalna akcija Pernovo - sip3 - moški 53 let" at bounding box center [294, 587] width 232 height 15
click at [453, 502] on p "[DATE]" at bounding box center [665, 504] width 975 height 15
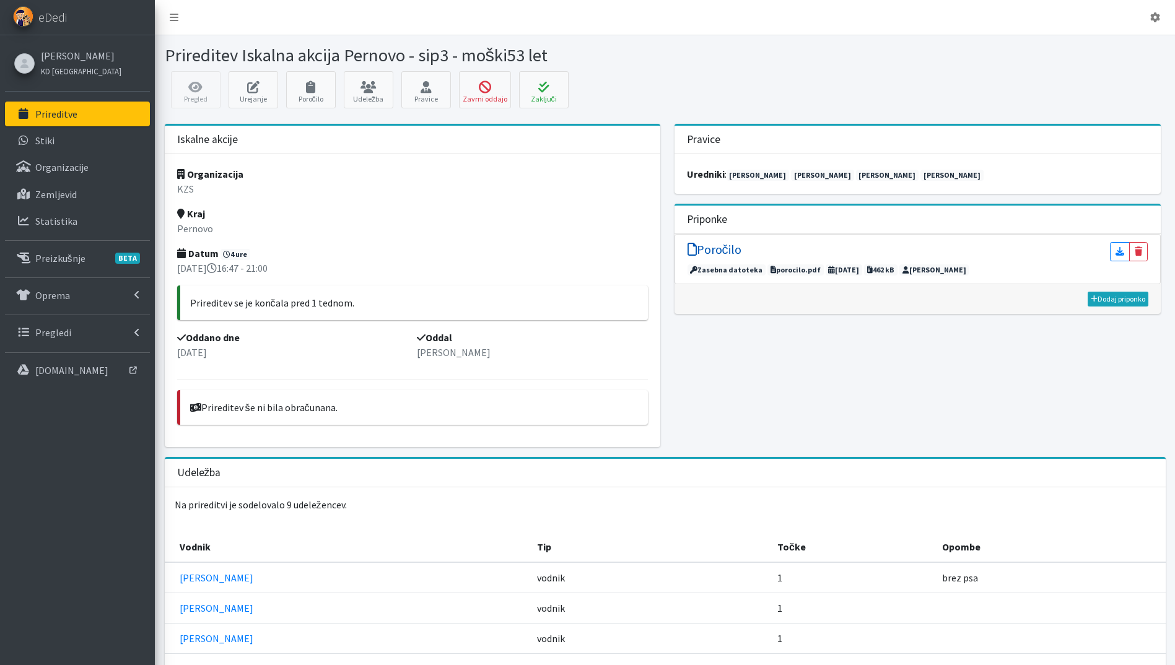
click at [715, 249] on h5 "Poročilo" at bounding box center [714, 249] width 54 height 15
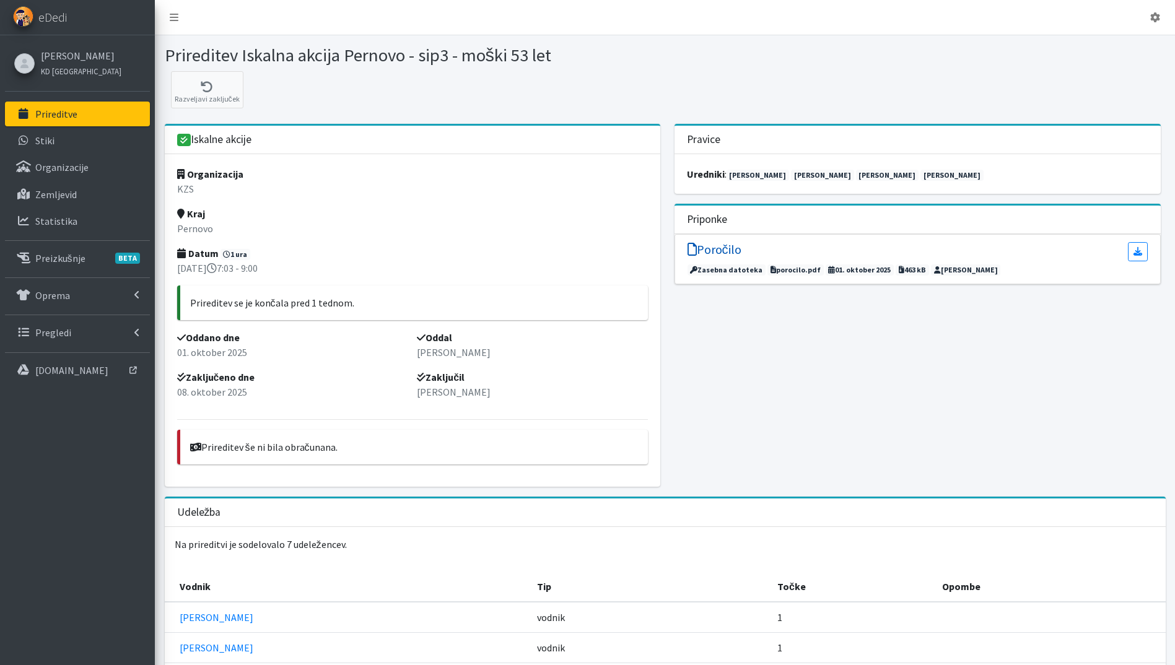
click at [729, 247] on h5 "Poročilo" at bounding box center [714, 249] width 54 height 15
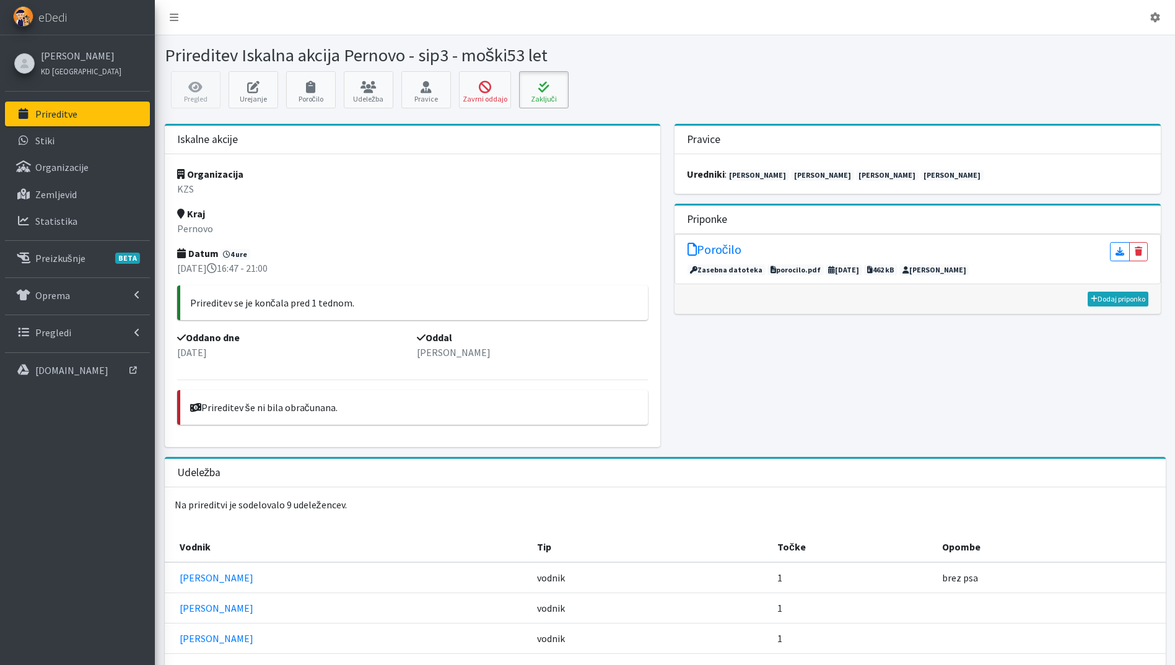
click at [538, 88] on icon at bounding box center [544, 87] width 42 height 12
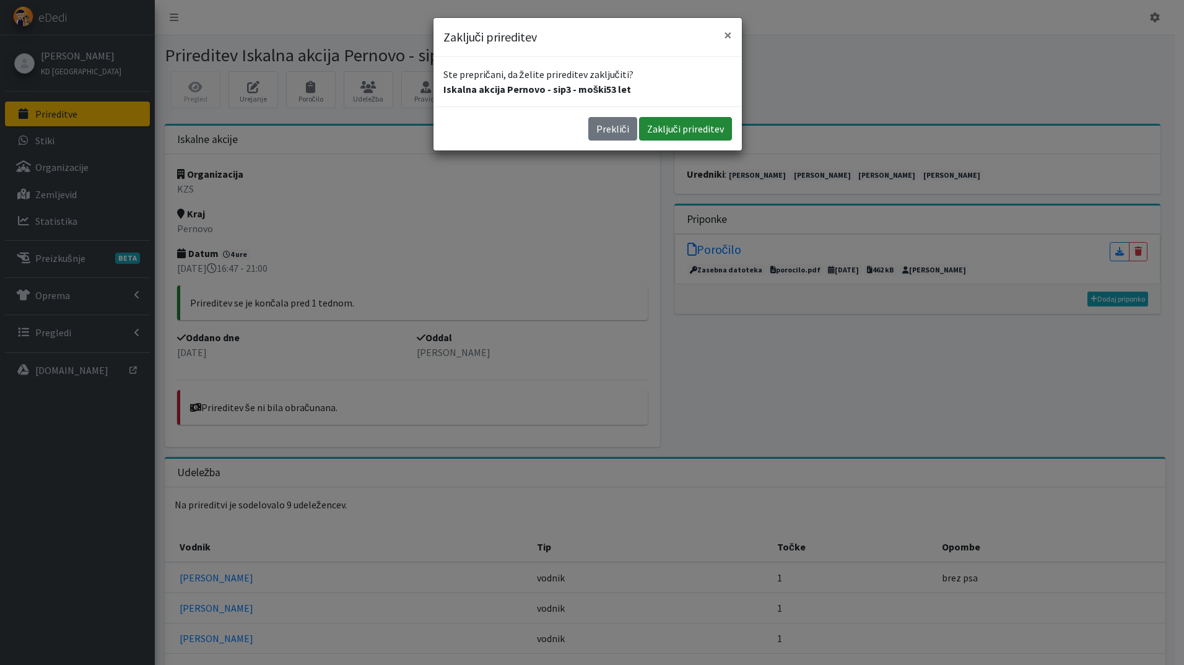
click at [674, 134] on button "Zaključi prireditev" at bounding box center [685, 129] width 93 height 24
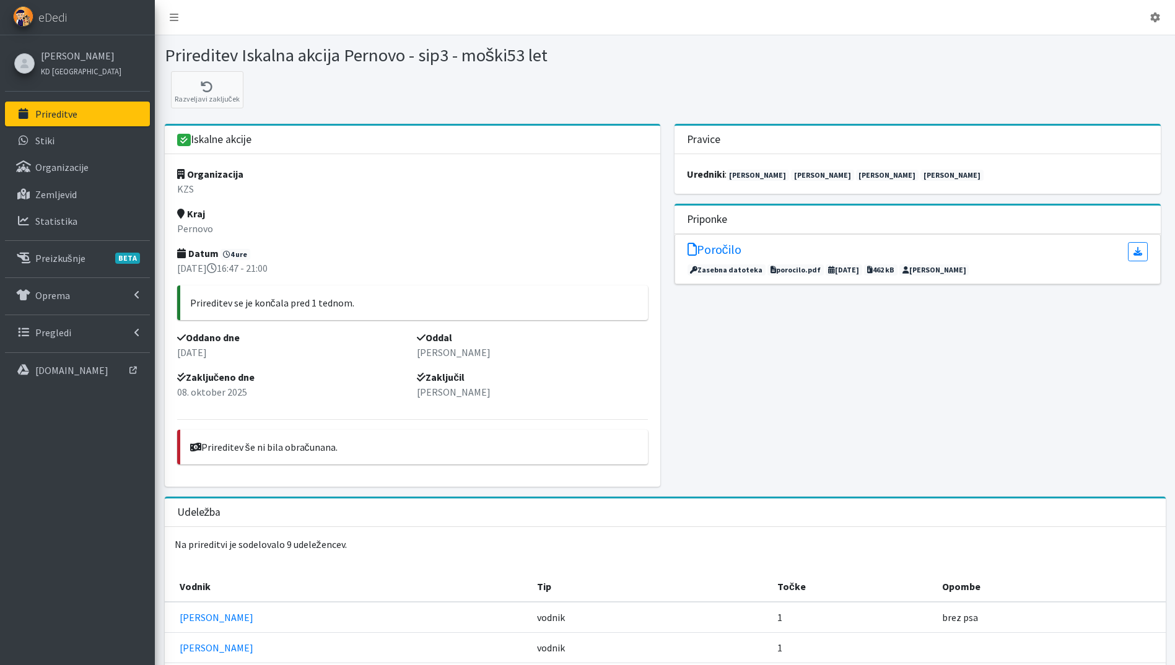
click at [62, 115] on p "Prireditve" at bounding box center [56, 114] width 42 height 12
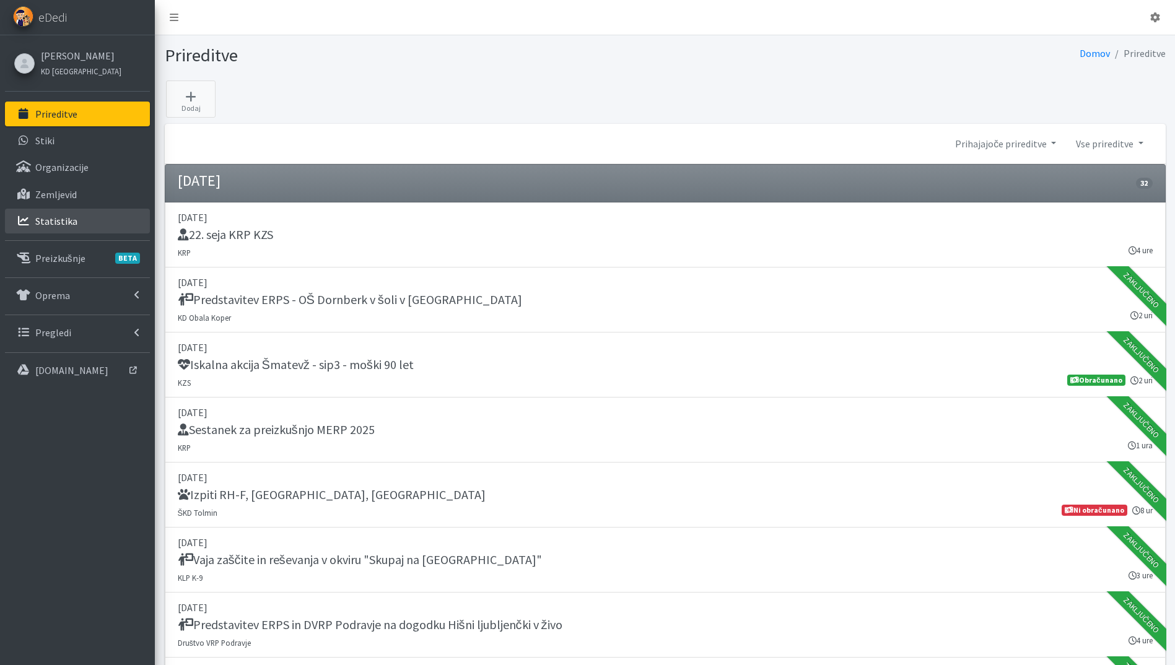
click at [93, 224] on link "Statistika" at bounding box center [77, 221] width 145 height 25
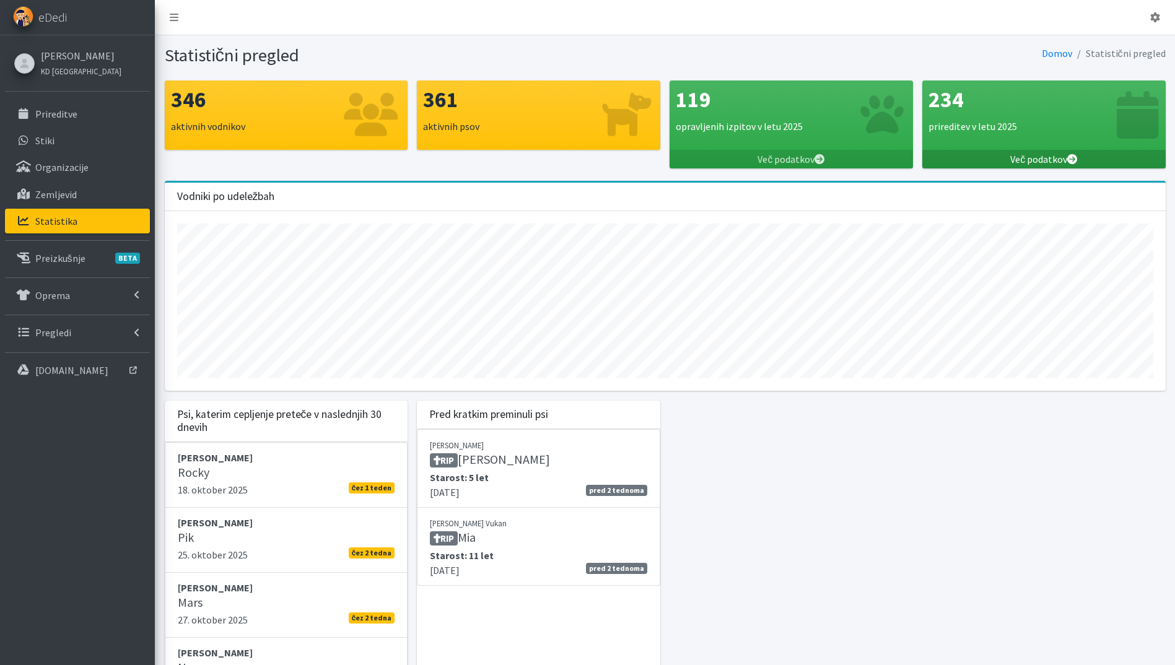
click at [1057, 164] on link "Več podatkov" at bounding box center [1043, 159] width 243 height 19
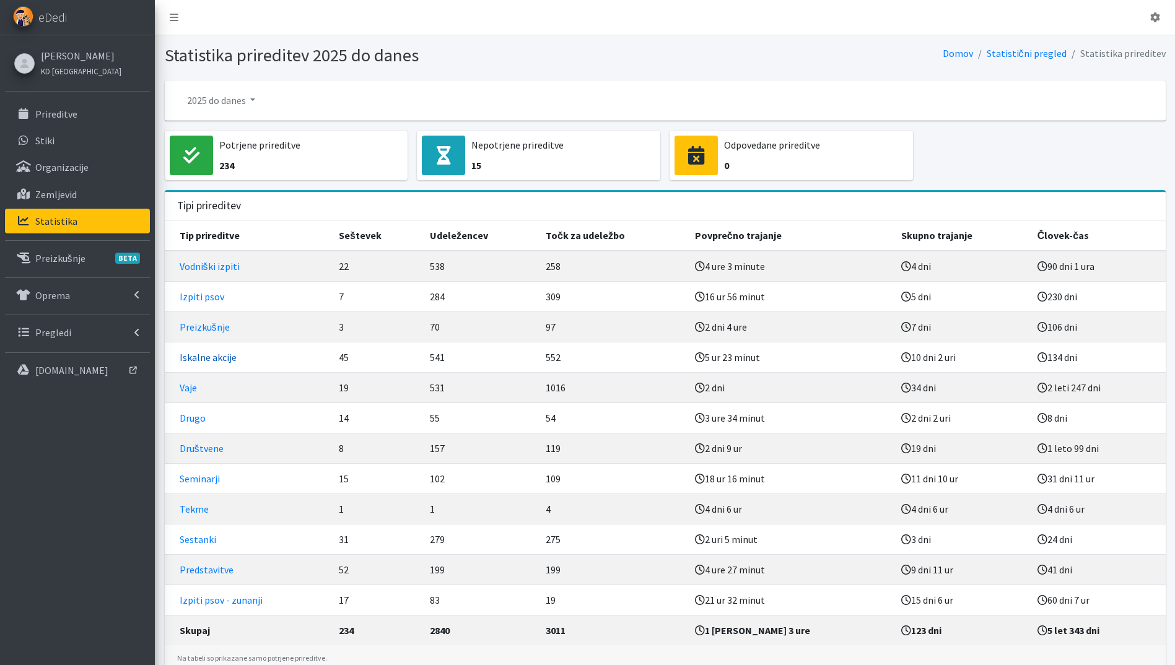
click at [188, 352] on link "Iskalne akcije" at bounding box center [208, 357] width 57 height 12
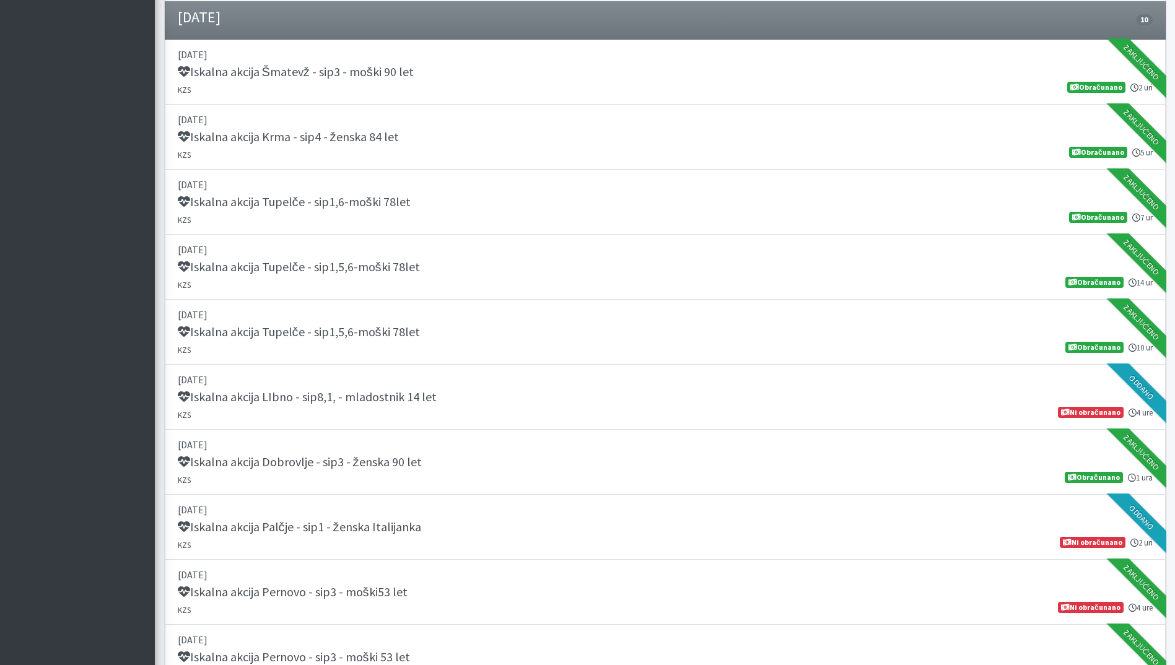
scroll to position [2945, 0]
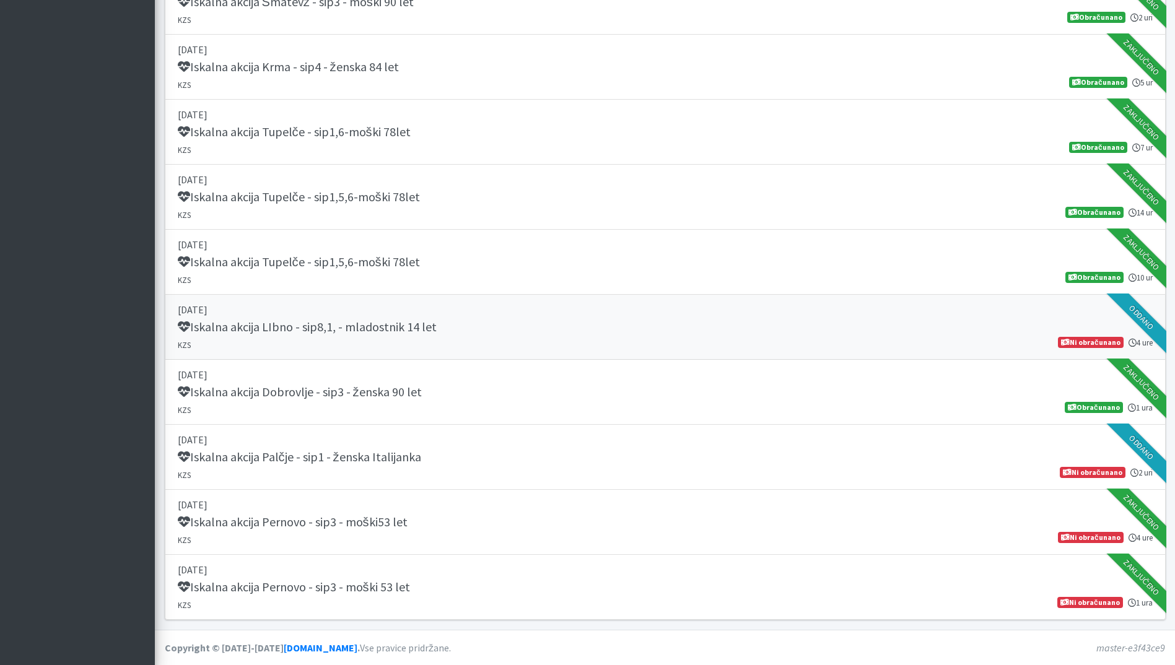
click at [453, 299] on link "17. september 2025 Iskalna akcija LIbno - sip8,1, - mladostnik 14 let KZS 4 ure…" at bounding box center [665, 327] width 1001 height 65
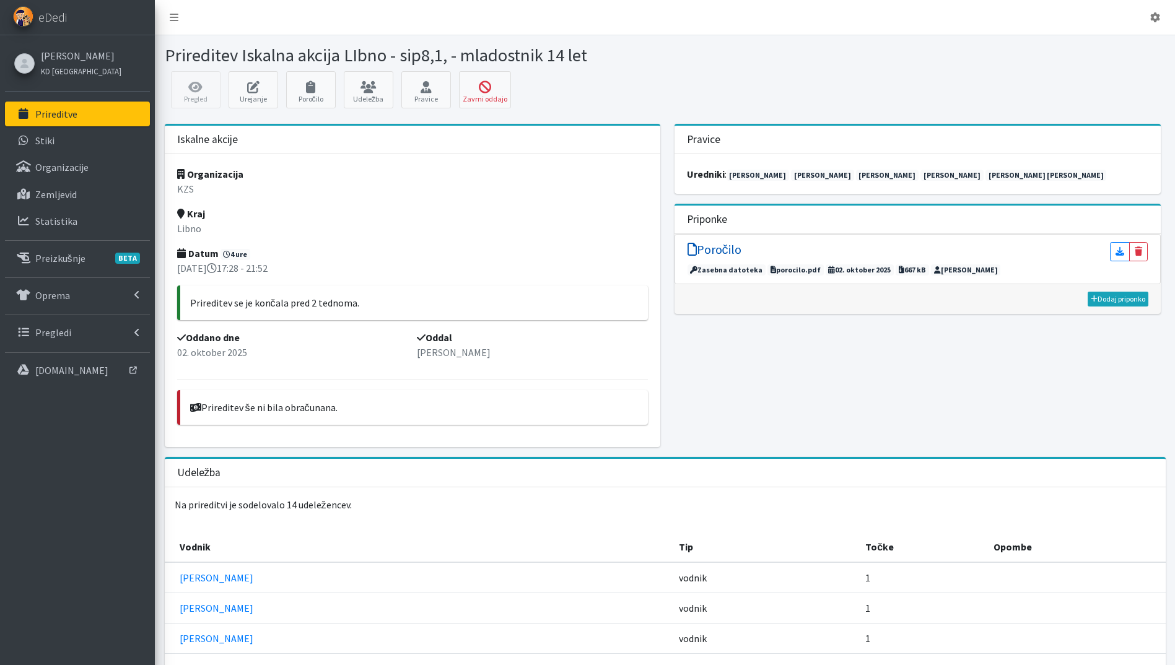
click at [725, 246] on h5 "Poročilo" at bounding box center [714, 249] width 54 height 15
drag, startPoint x: 53, startPoint y: 113, endPoint x: 92, endPoint y: 135, distance: 44.9
click at [53, 113] on p "Prireditve" at bounding box center [56, 114] width 42 height 12
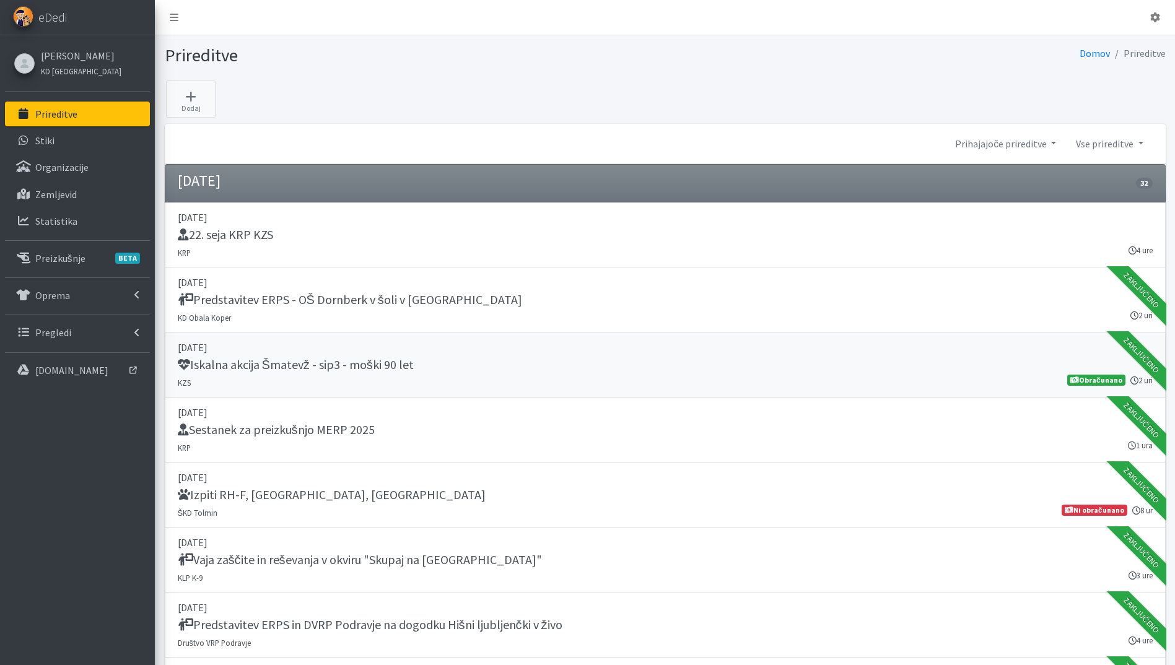
click at [499, 354] on p "[DATE]" at bounding box center [665, 347] width 975 height 15
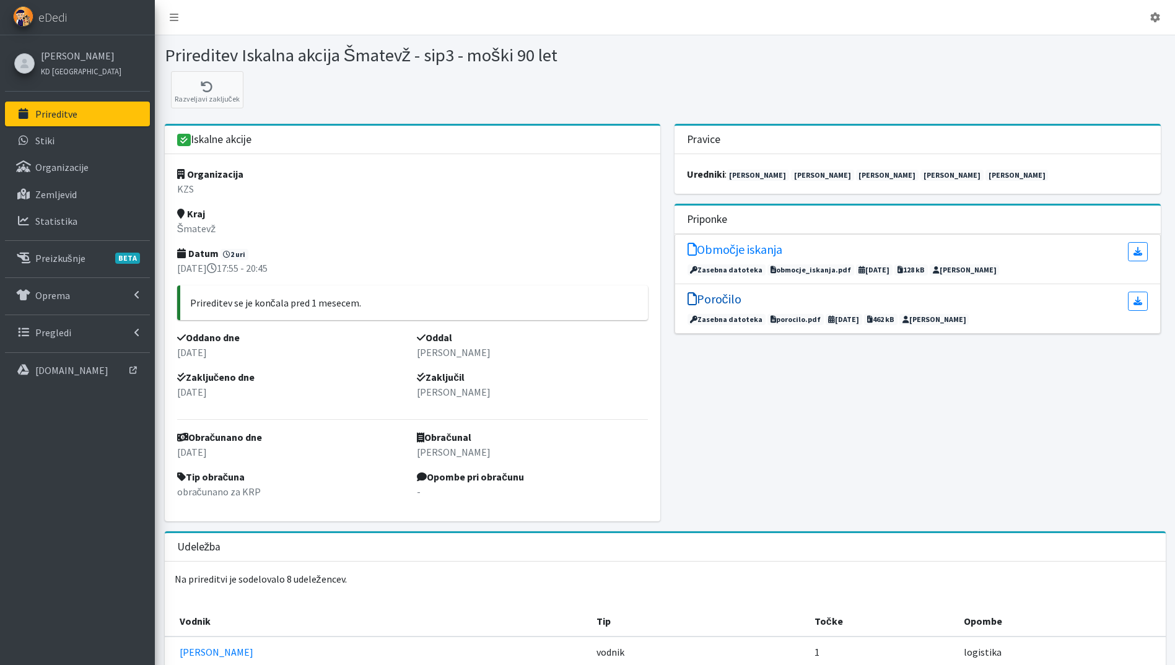
click at [713, 293] on h5 "Poročilo" at bounding box center [714, 299] width 54 height 15
click at [65, 107] on link "Prireditve" at bounding box center [77, 114] width 145 height 25
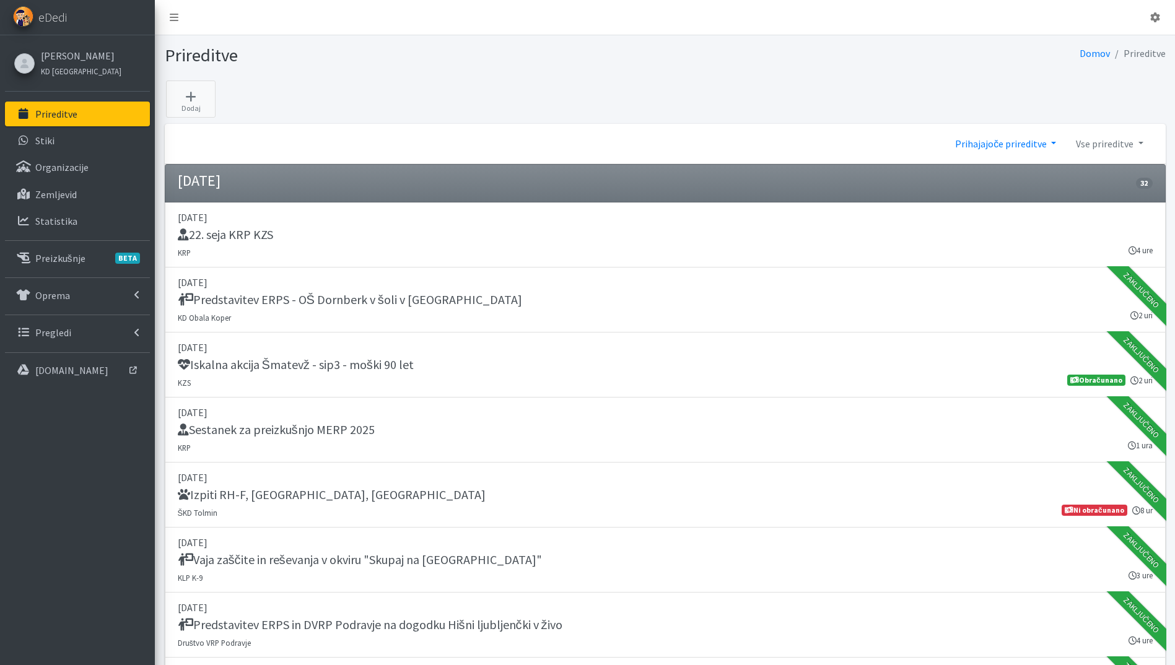
click at [990, 152] on link "Prihajajoče prireditve" at bounding box center [1005, 143] width 121 height 25
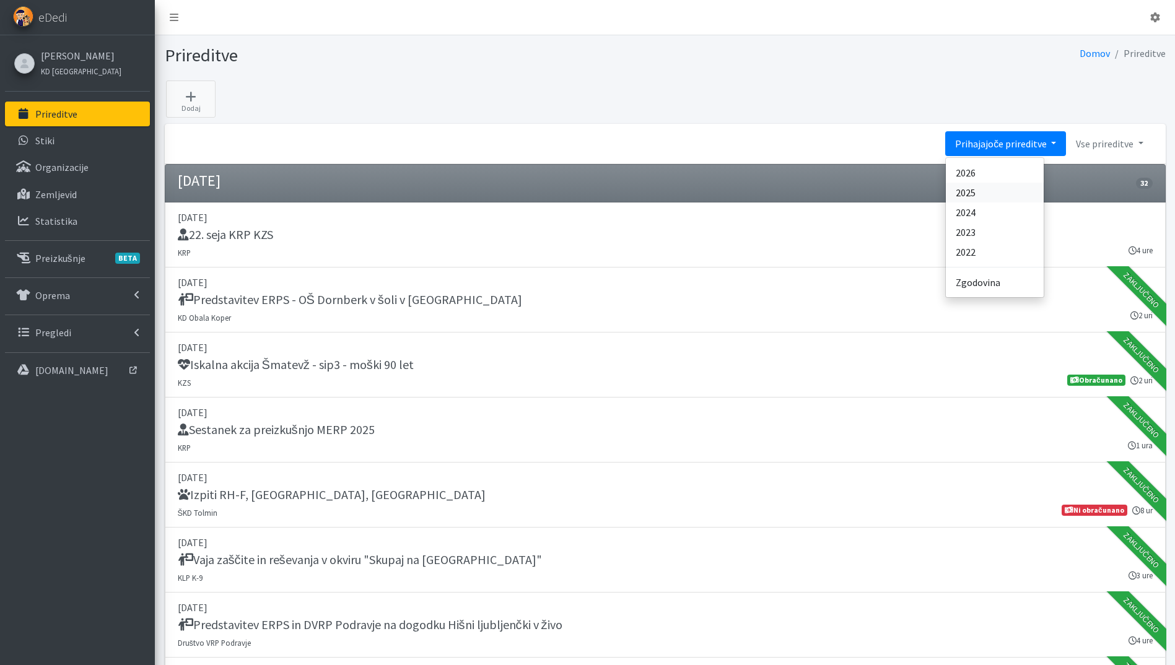
click at [998, 191] on link "2025" at bounding box center [995, 193] width 98 height 20
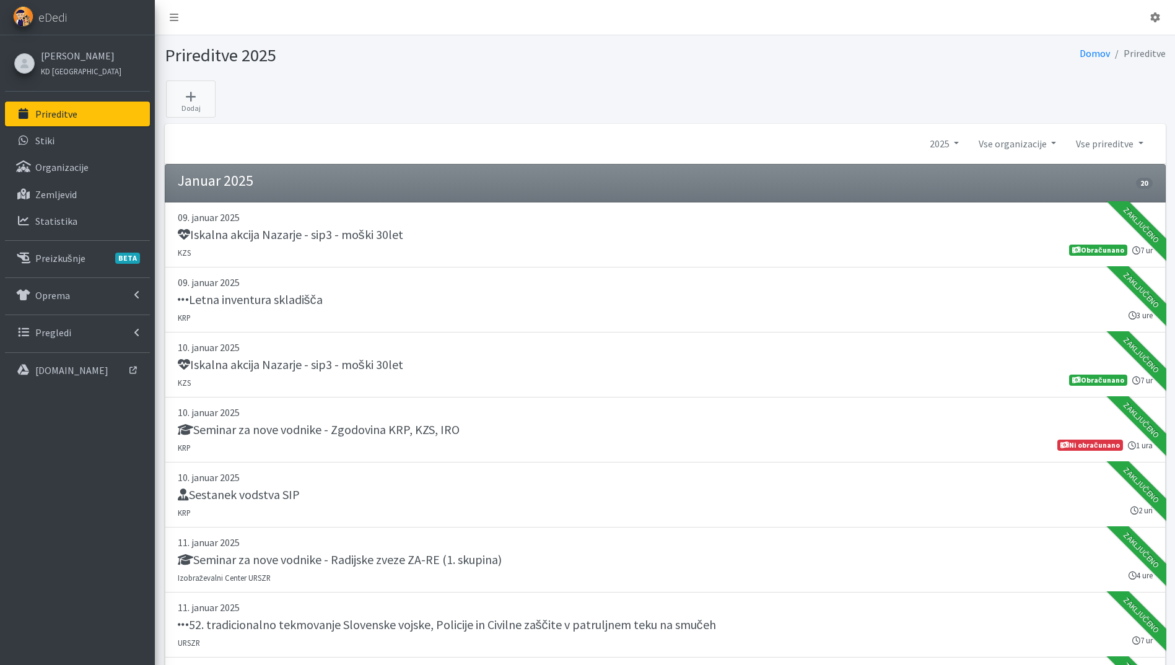
click at [1105, 141] on link "Vse prireditve" at bounding box center [1109, 143] width 87 height 25
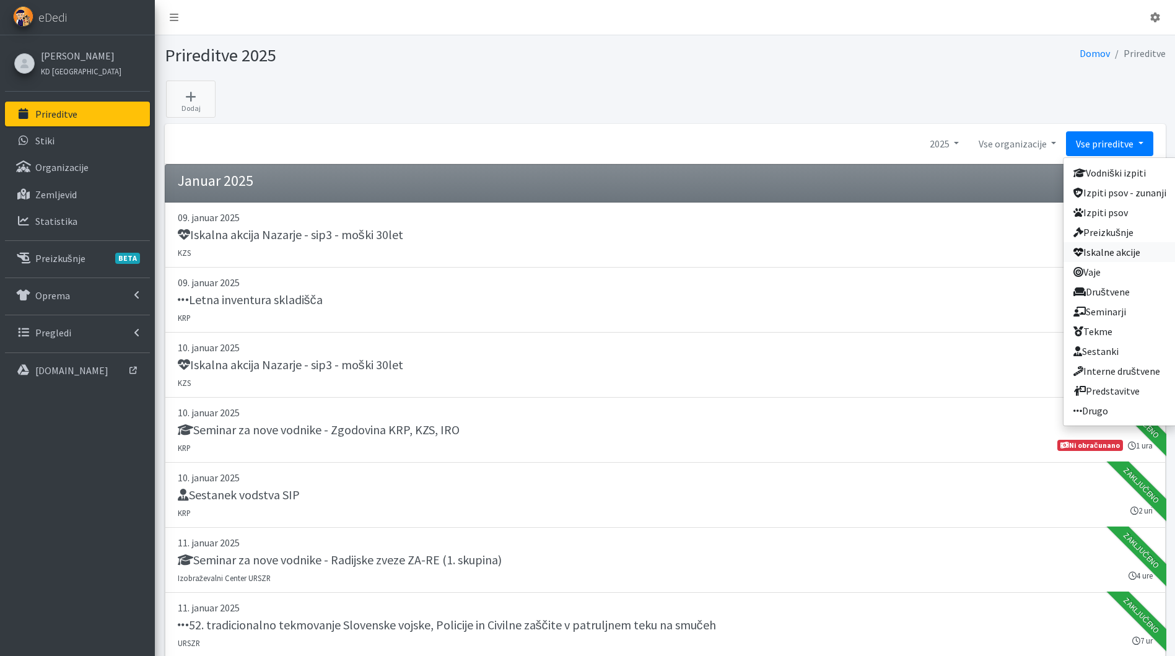
click at [1137, 250] on link "Iskalne akcije" at bounding box center [1119, 252] width 113 height 20
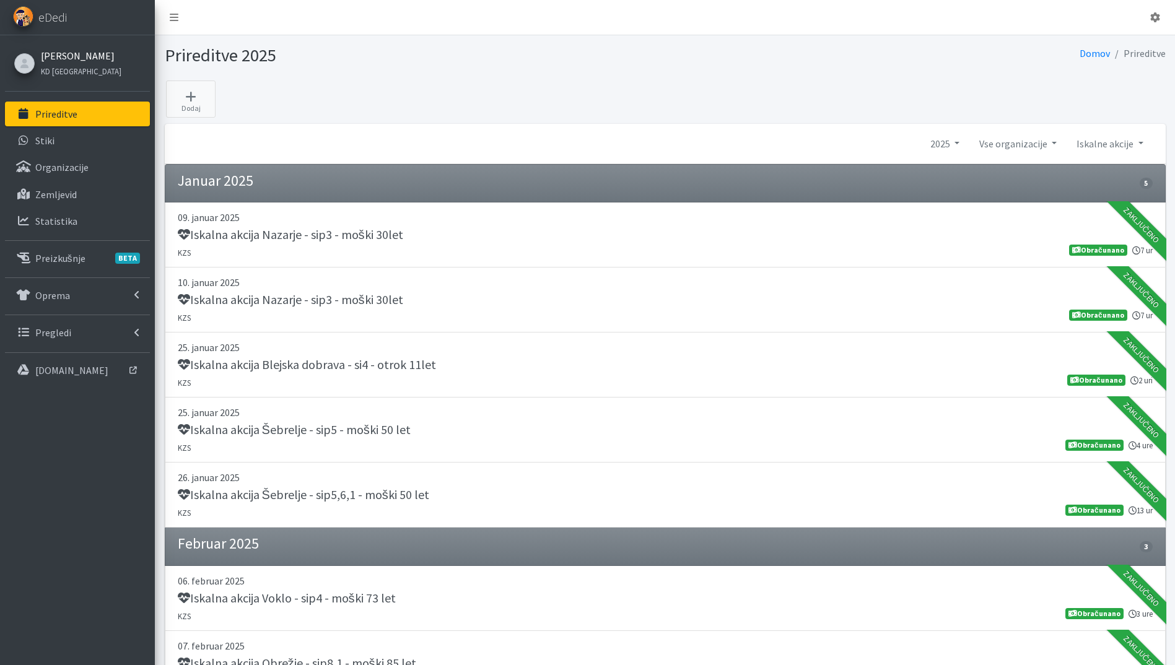
click at [63, 59] on link "[PERSON_NAME]" at bounding box center [81, 55] width 81 height 15
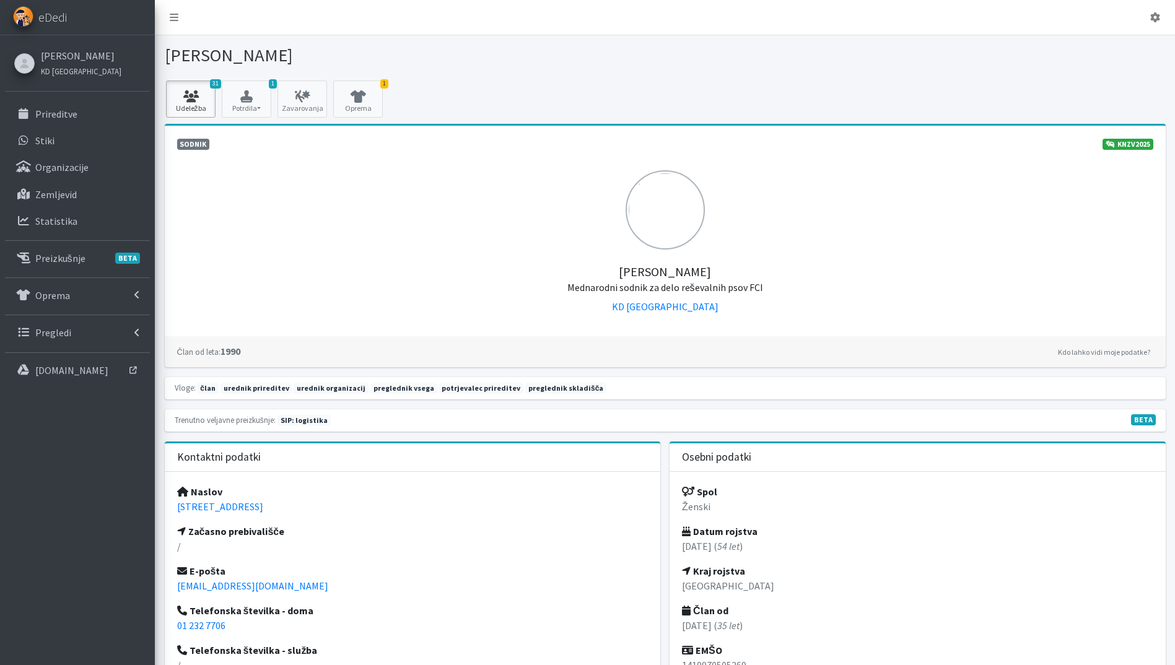
click at [194, 101] on icon at bounding box center [191, 96] width 42 height 12
